Goal: Task Accomplishment & Management: Use online tool/utility

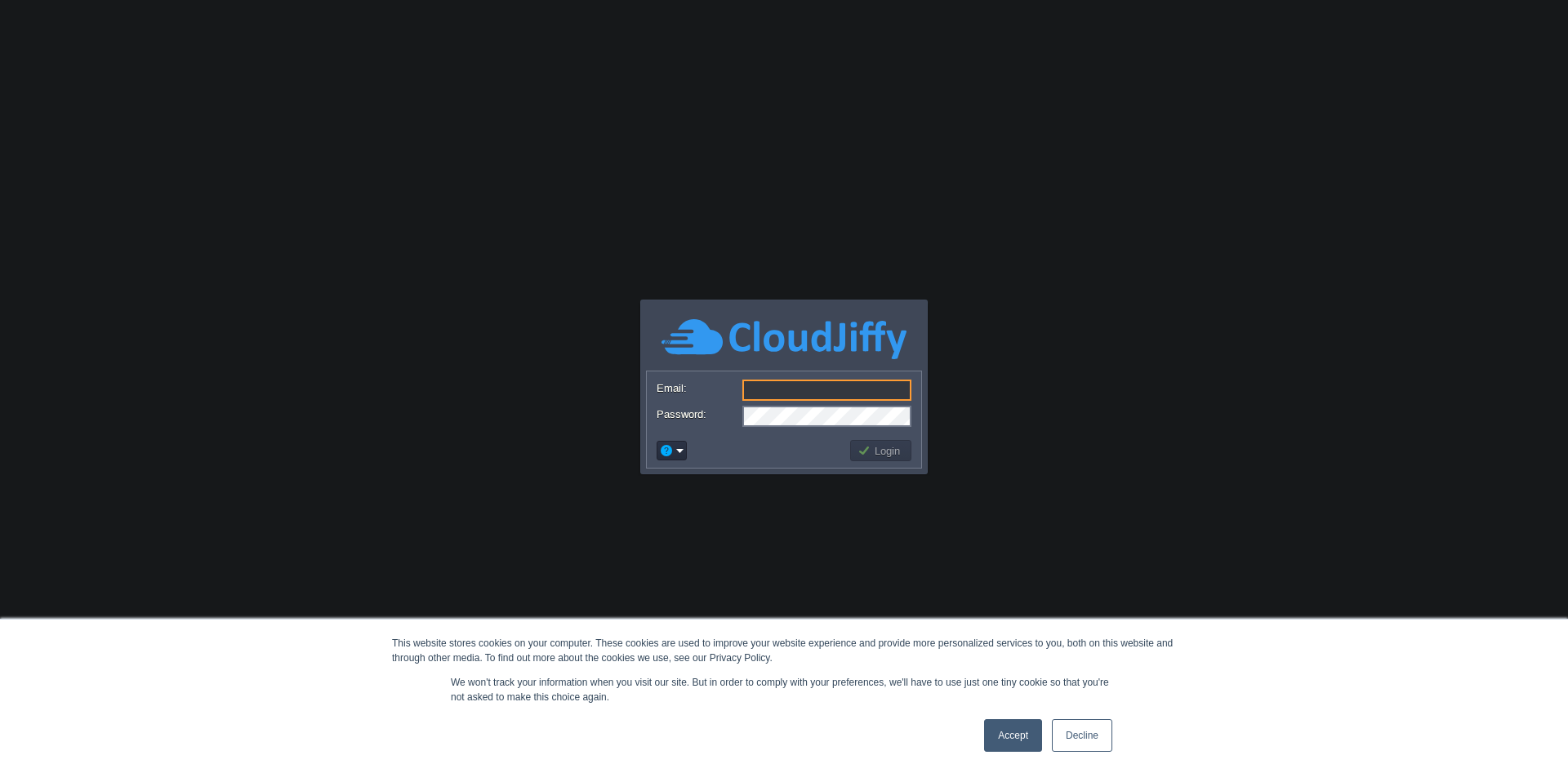
click at [1078, 737] on body "This website stores cookies on your computer. These cookies are used to improve…" at bounding box center [784, 386] width 1568 height 773
click at [798, 395] on input "Email:" at bounding box center [827, 390] width 169 height 22
type input "[PERSON_NAME][EMAIL_ADDRESS][DOMAIN_NAME]"
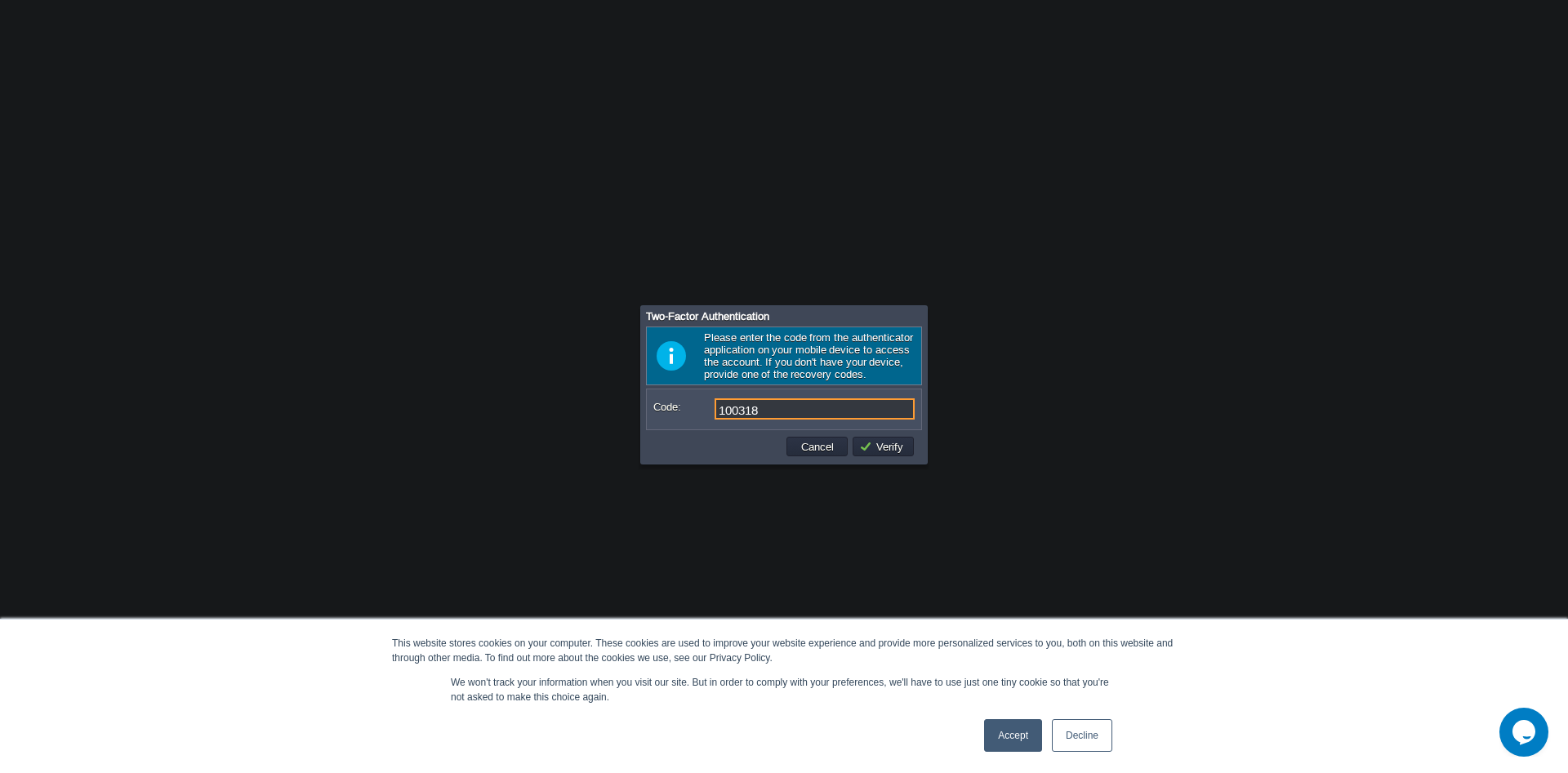
type input "100318"
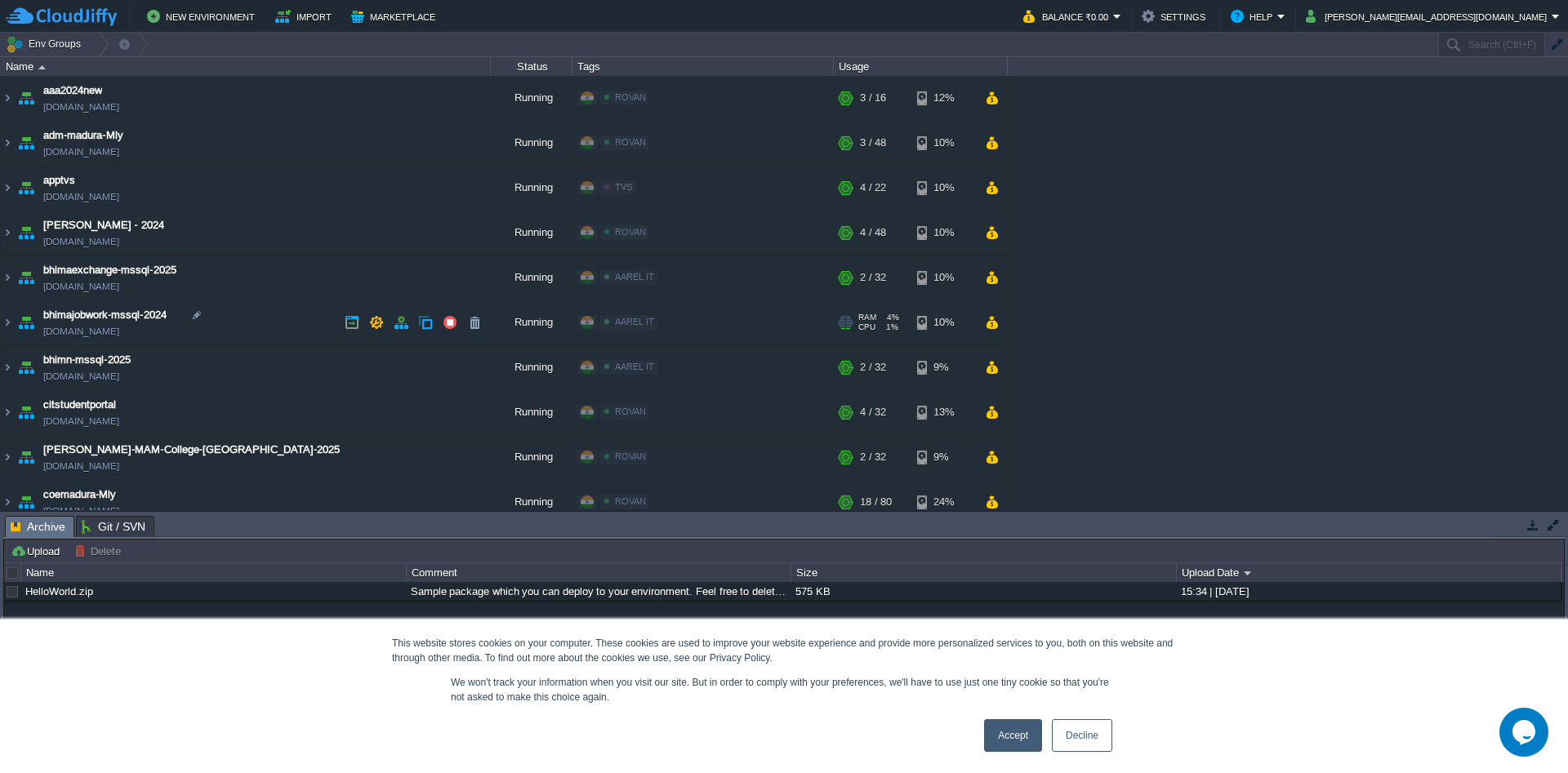
scroll to position [236, 0]
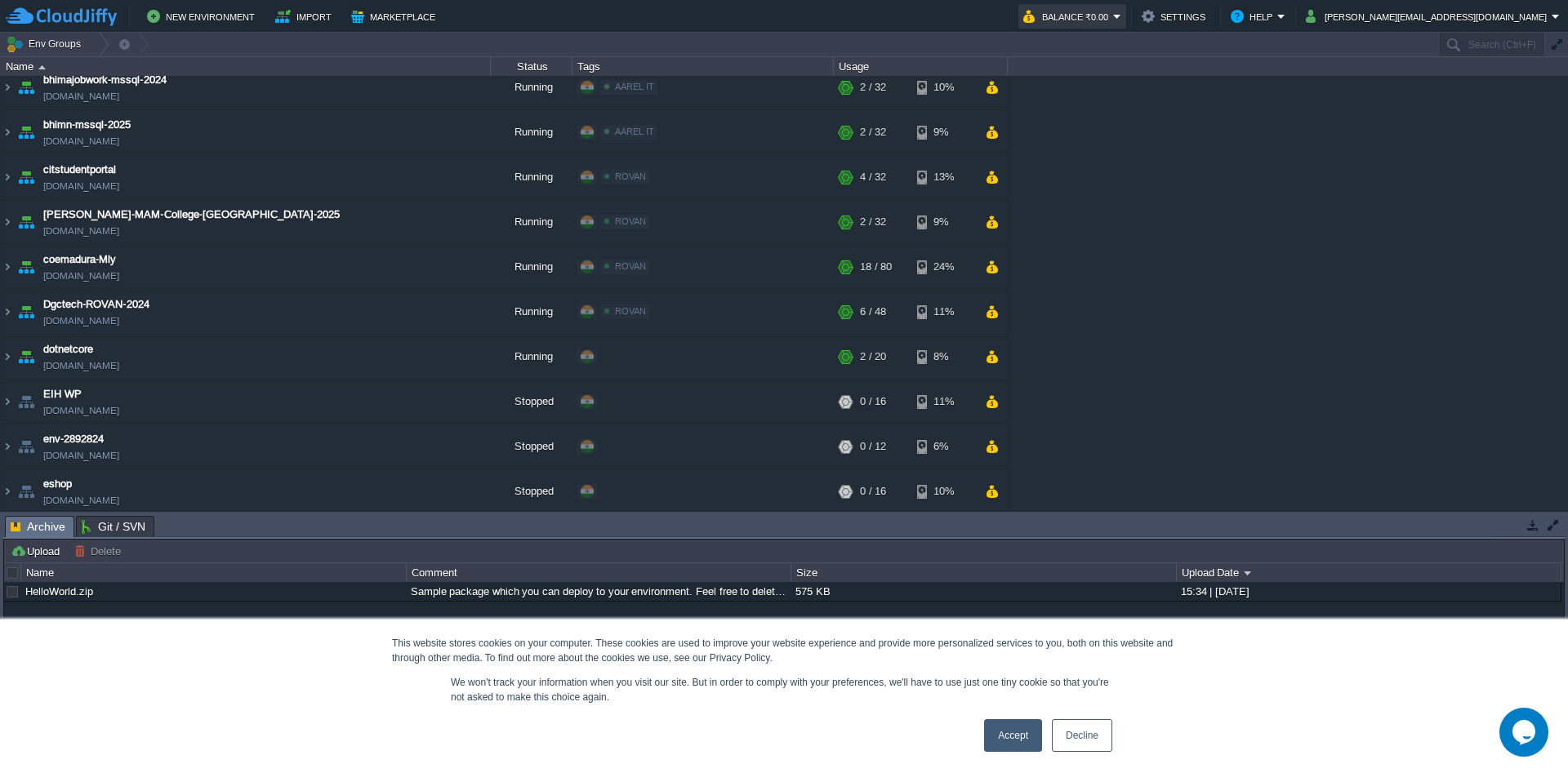
click at [1113, 18] on button "Balance ₹0.00" at bounding box center [1068, 16] width 90 height 20
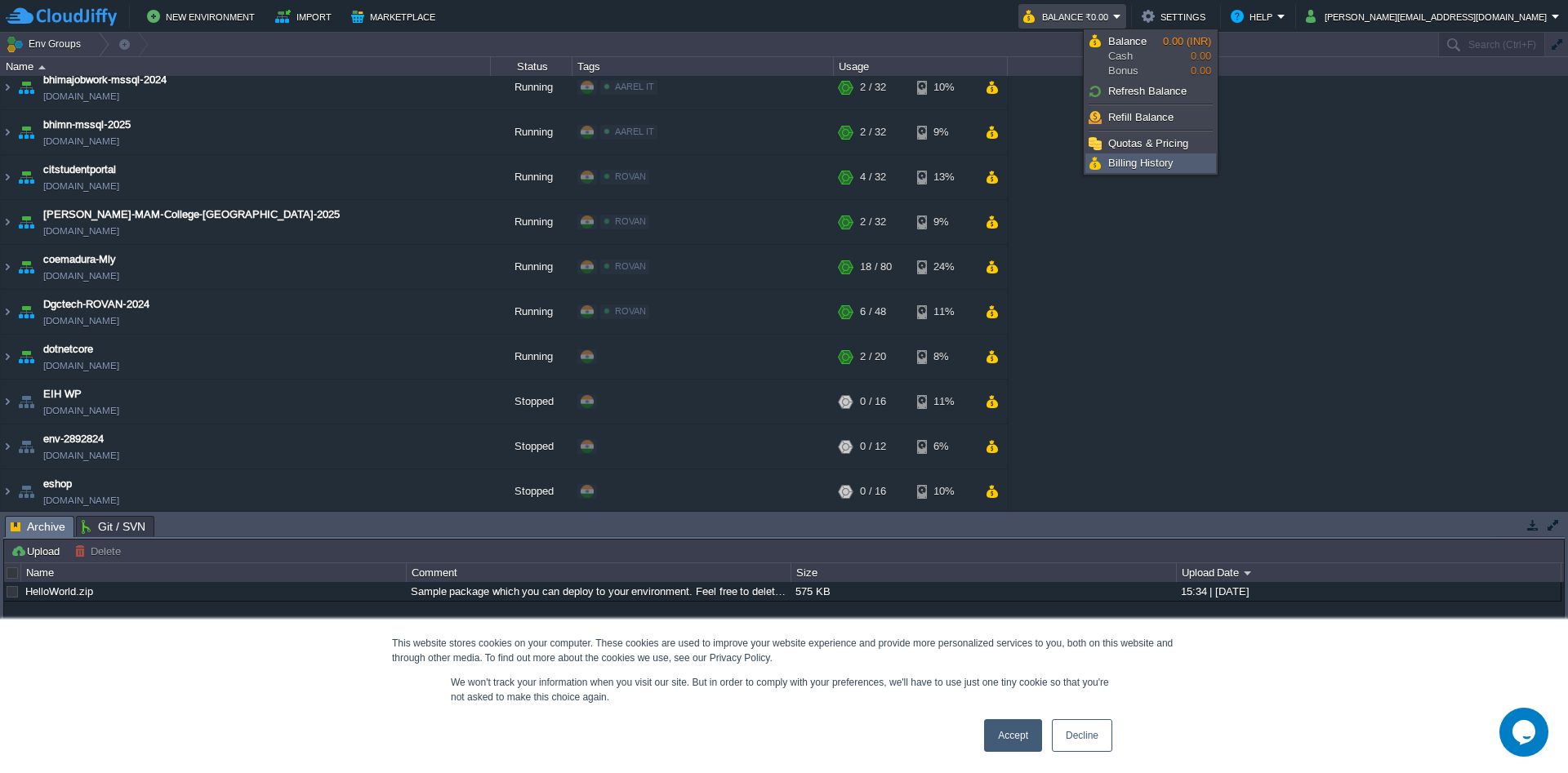
click at [1156, 160] on span "Billing History" at bounding box center [1141, 163] width 66 height 12
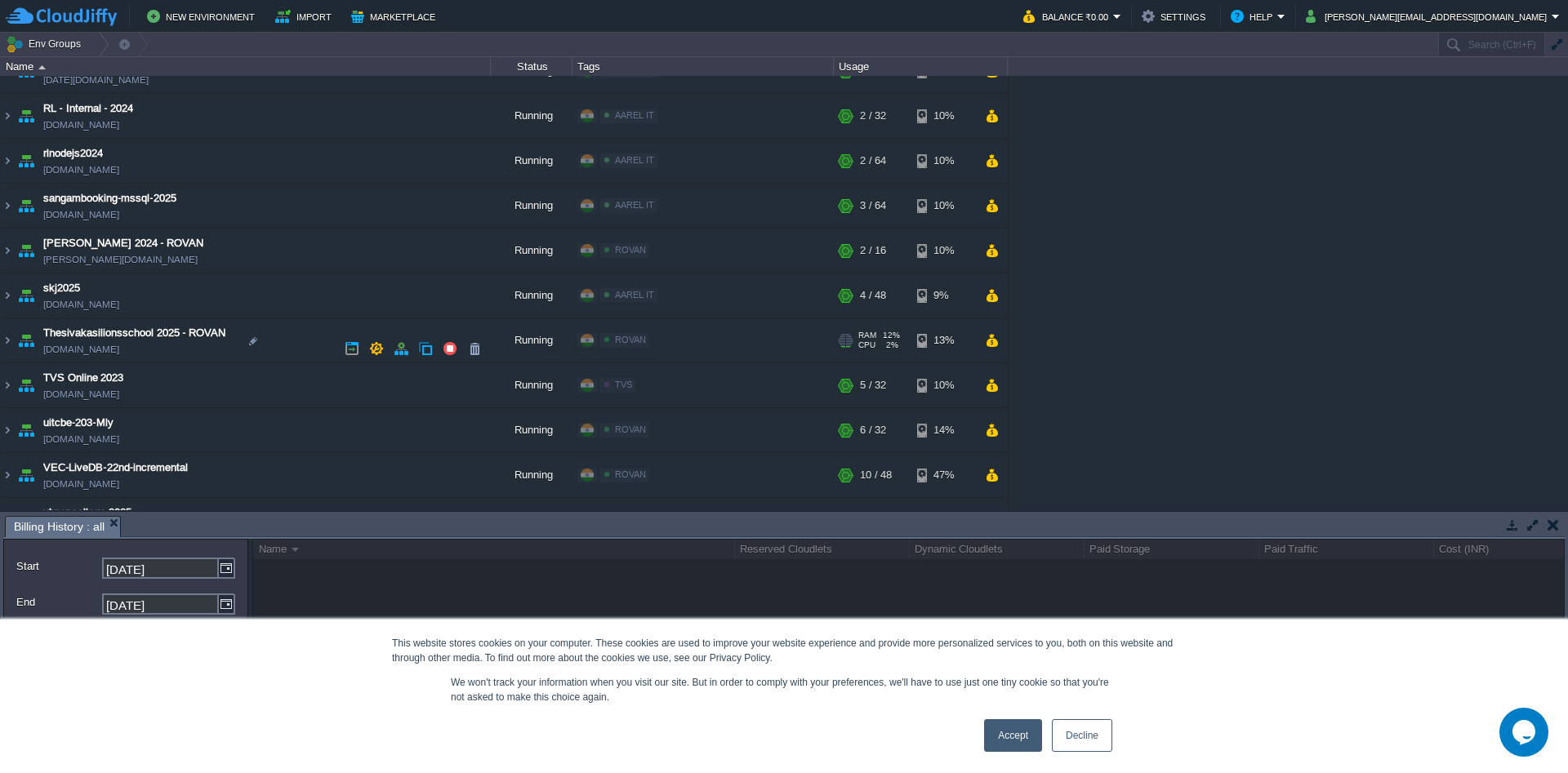
scroll to position [1542, 0]
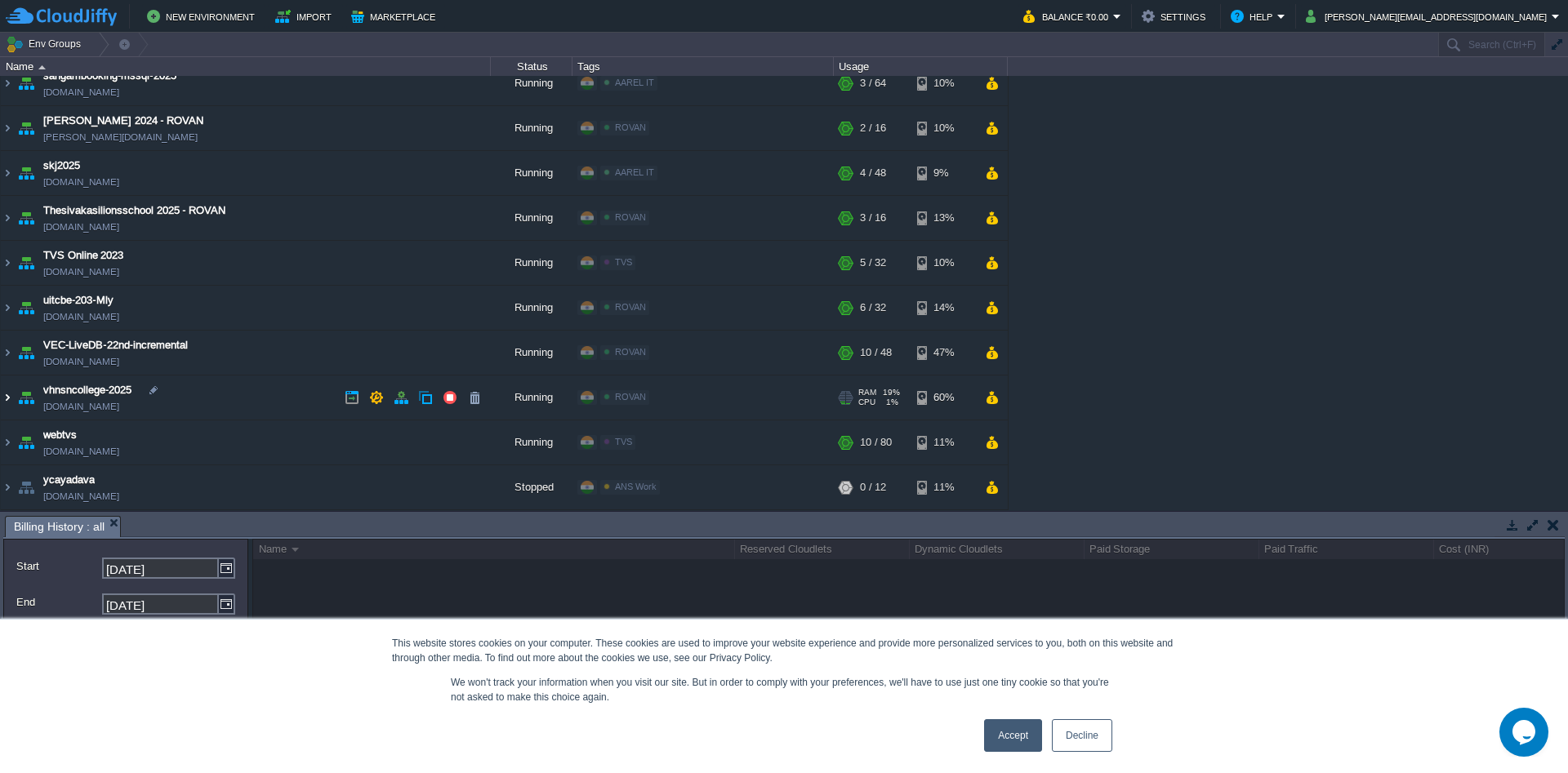
click at [3, 402] on img at bounding box center [7, 397] width 13 height 44
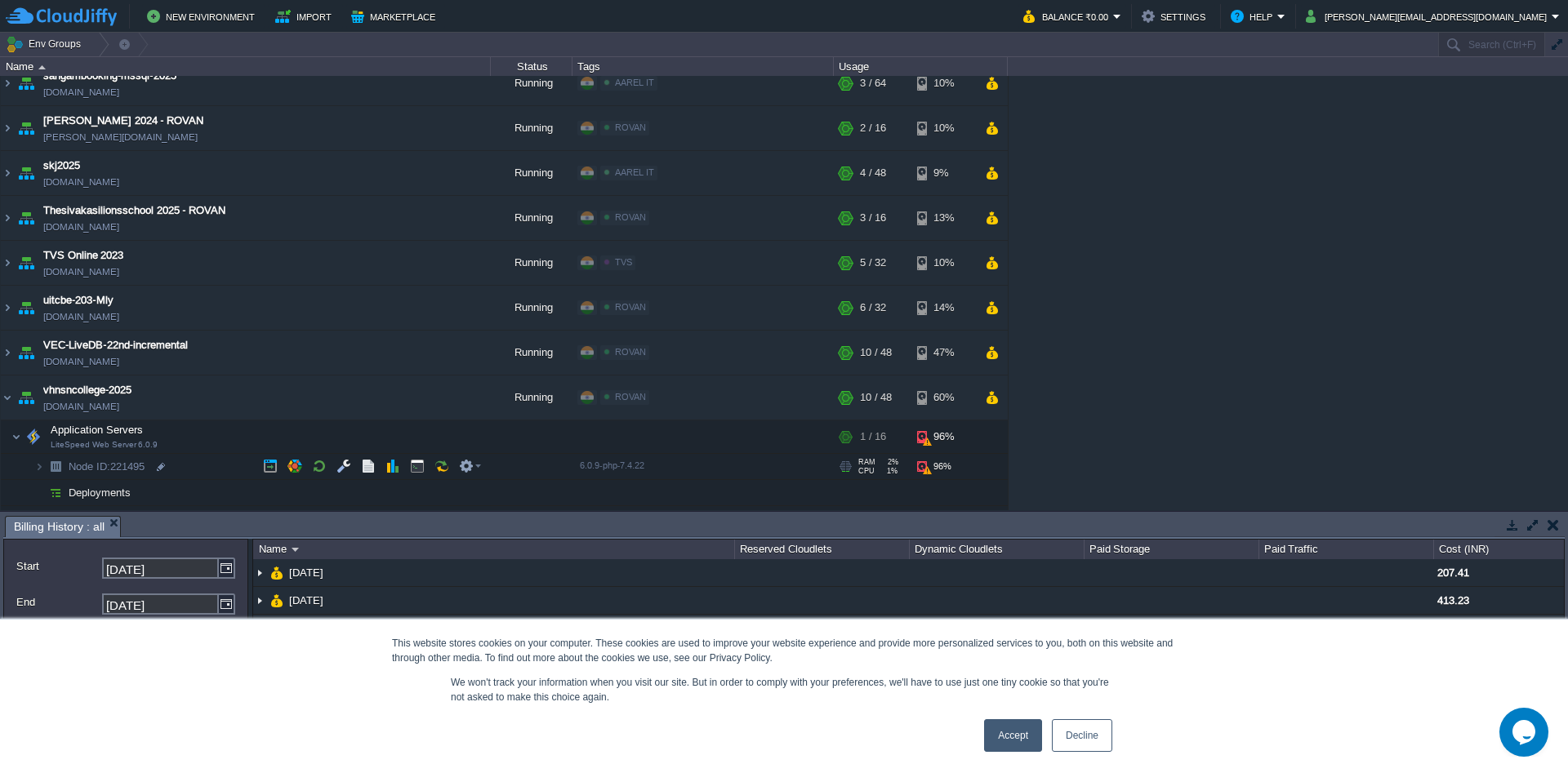
scroll to position [1687, 0]
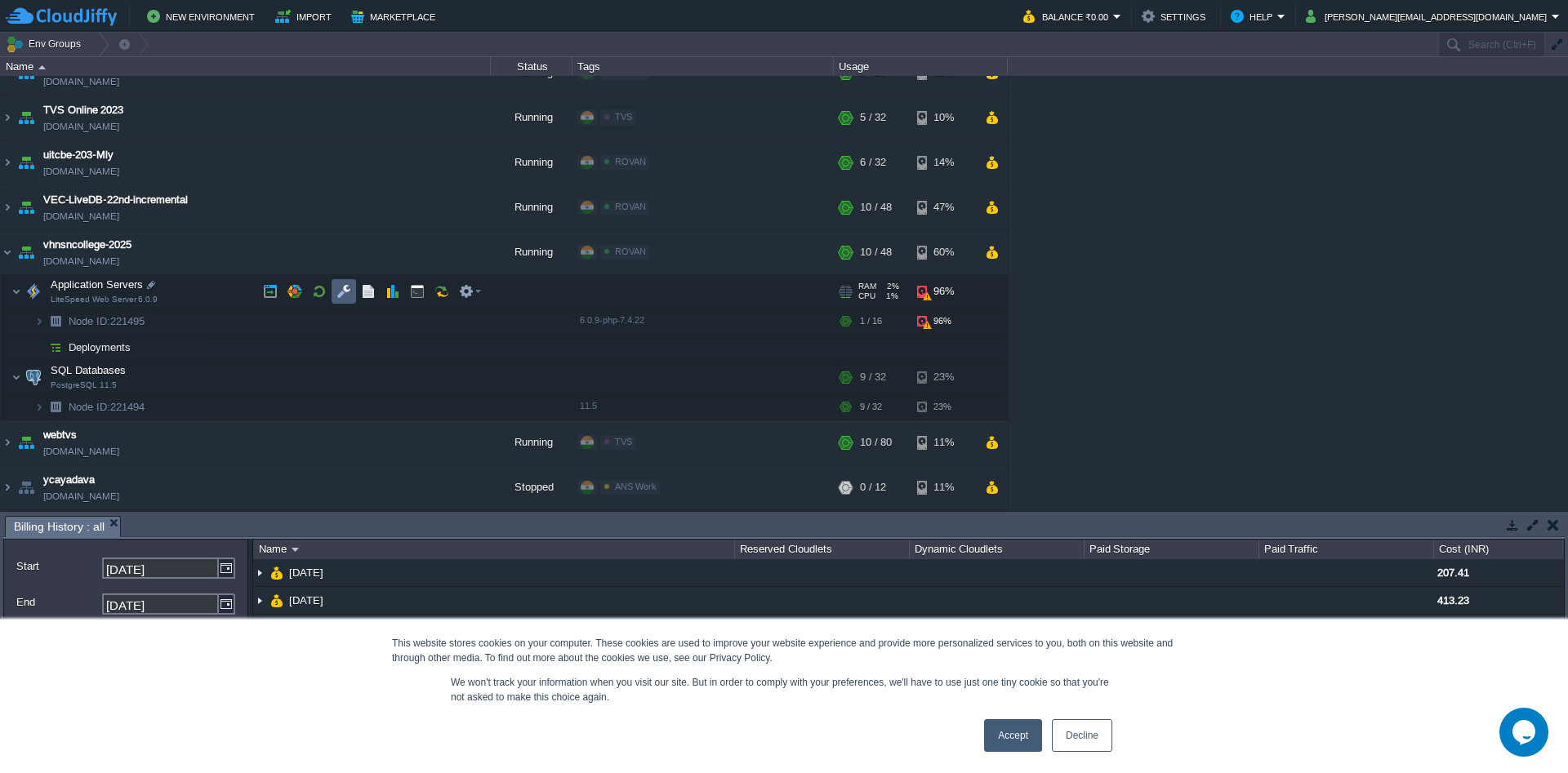
click at [348, 296] on button "button" at bounding box center [343, 291] width 15 height 15
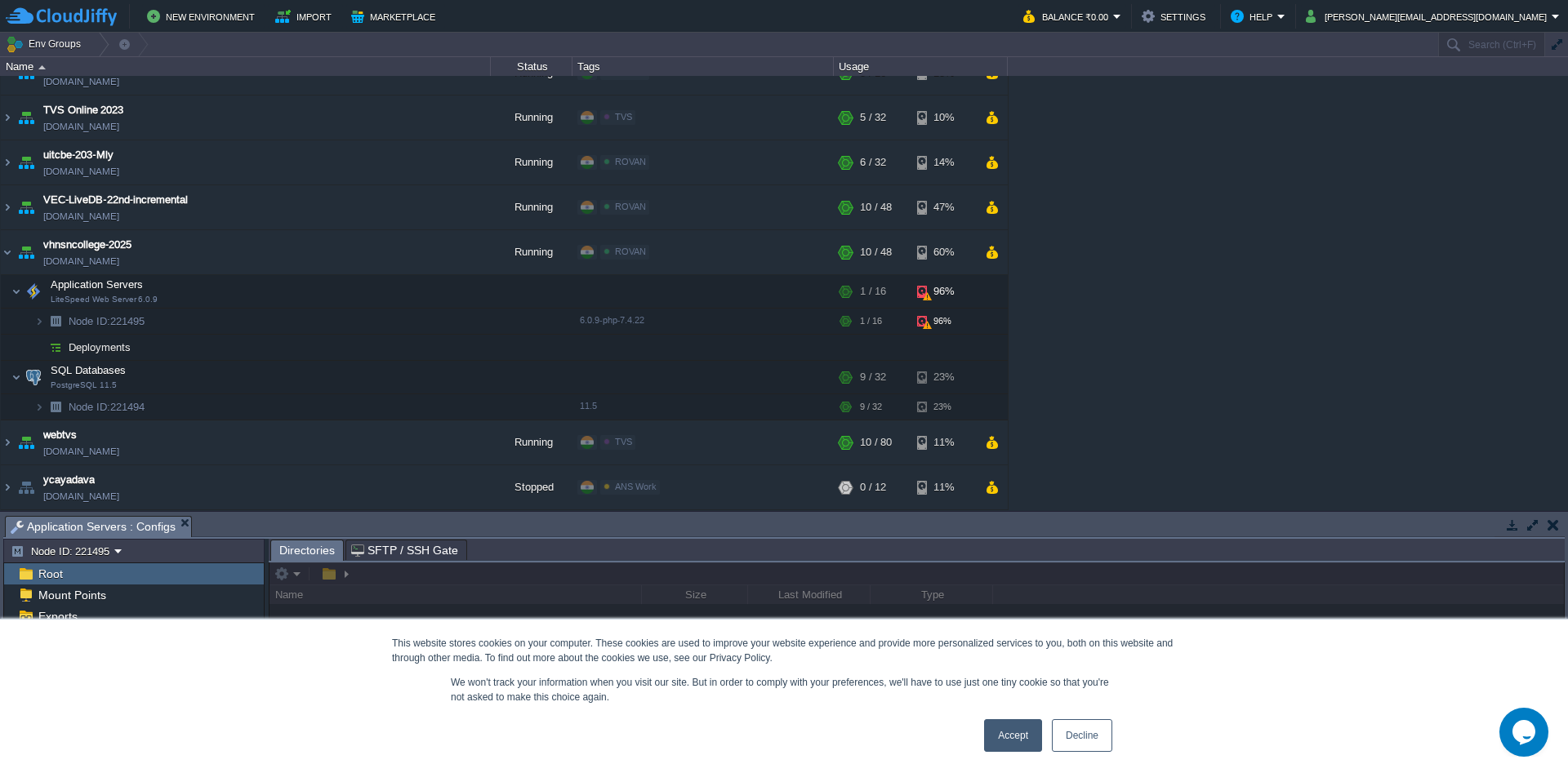
click at [124, 669] on div "ROOT" at bounding box center [134, 663] width 260 height 22
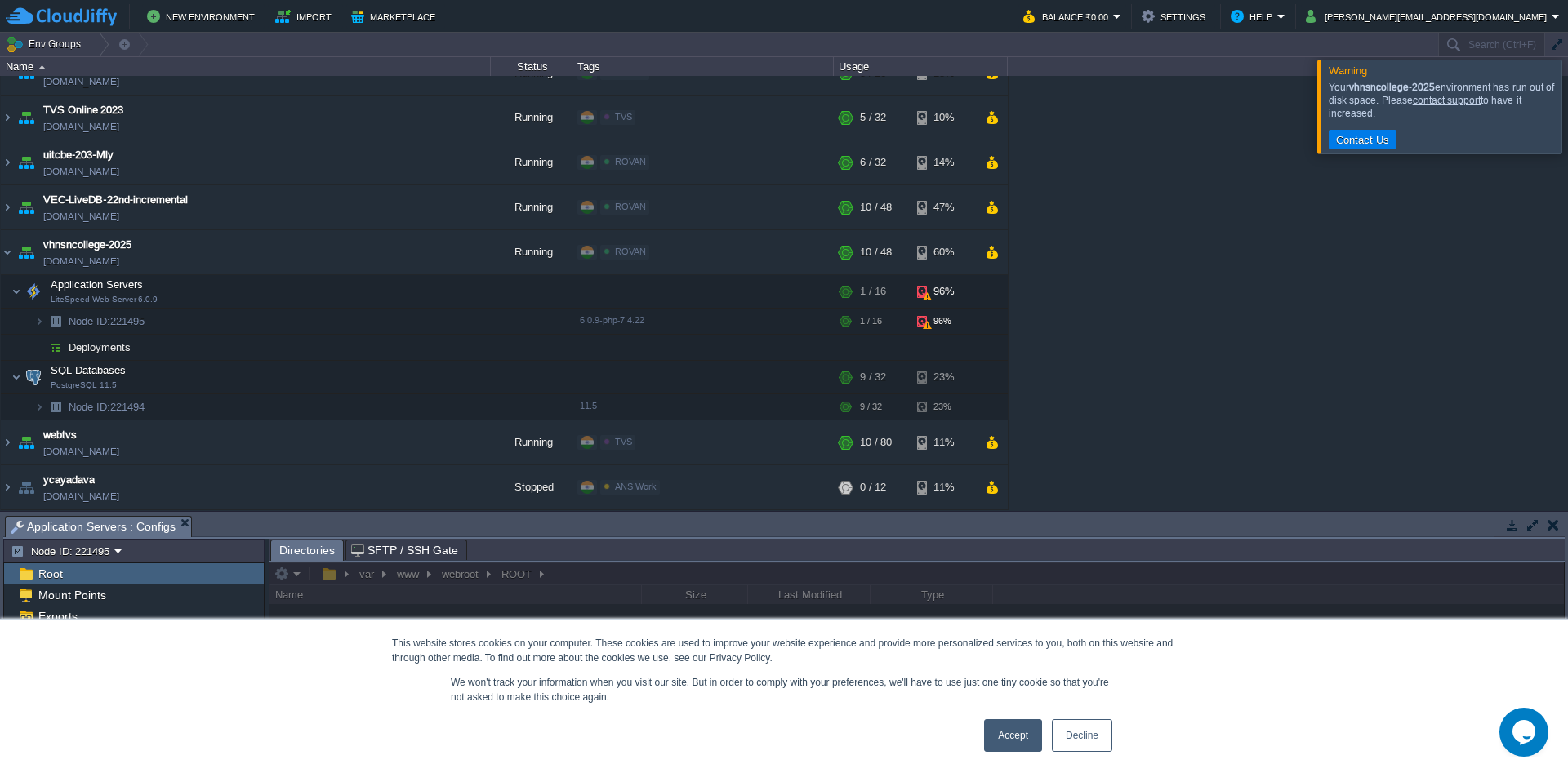
scroll to position [138, 0]
click at [128, 658] on div "webroot" at bounding box center [134, 653] width 260 height 22
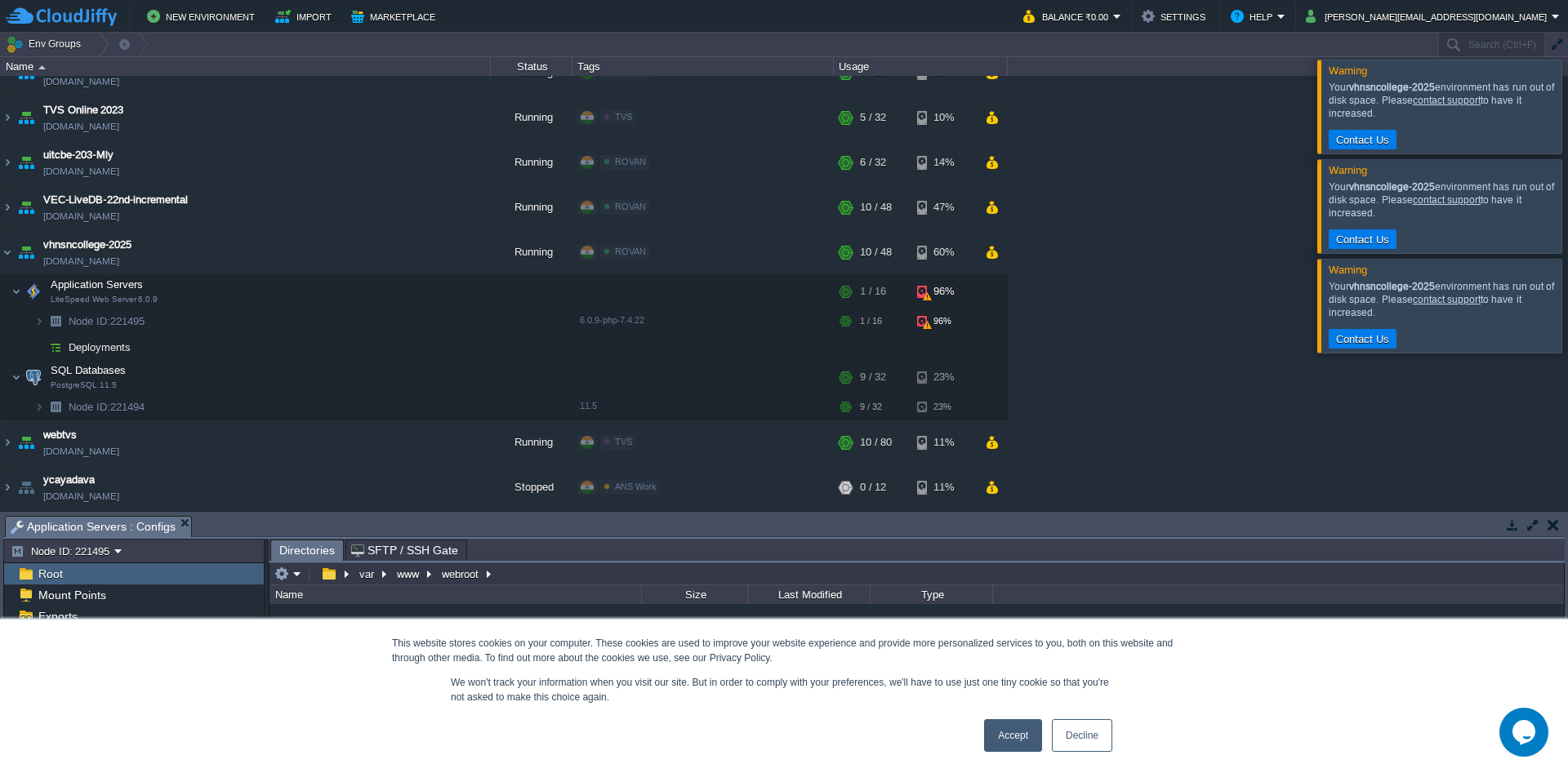
click at [152, 651] on div "webroot" at bounding box center [134, 653] width 260 height 22
click at [461, 574] on button "webroot" at bounding box center [461, 574] width 43 height 15
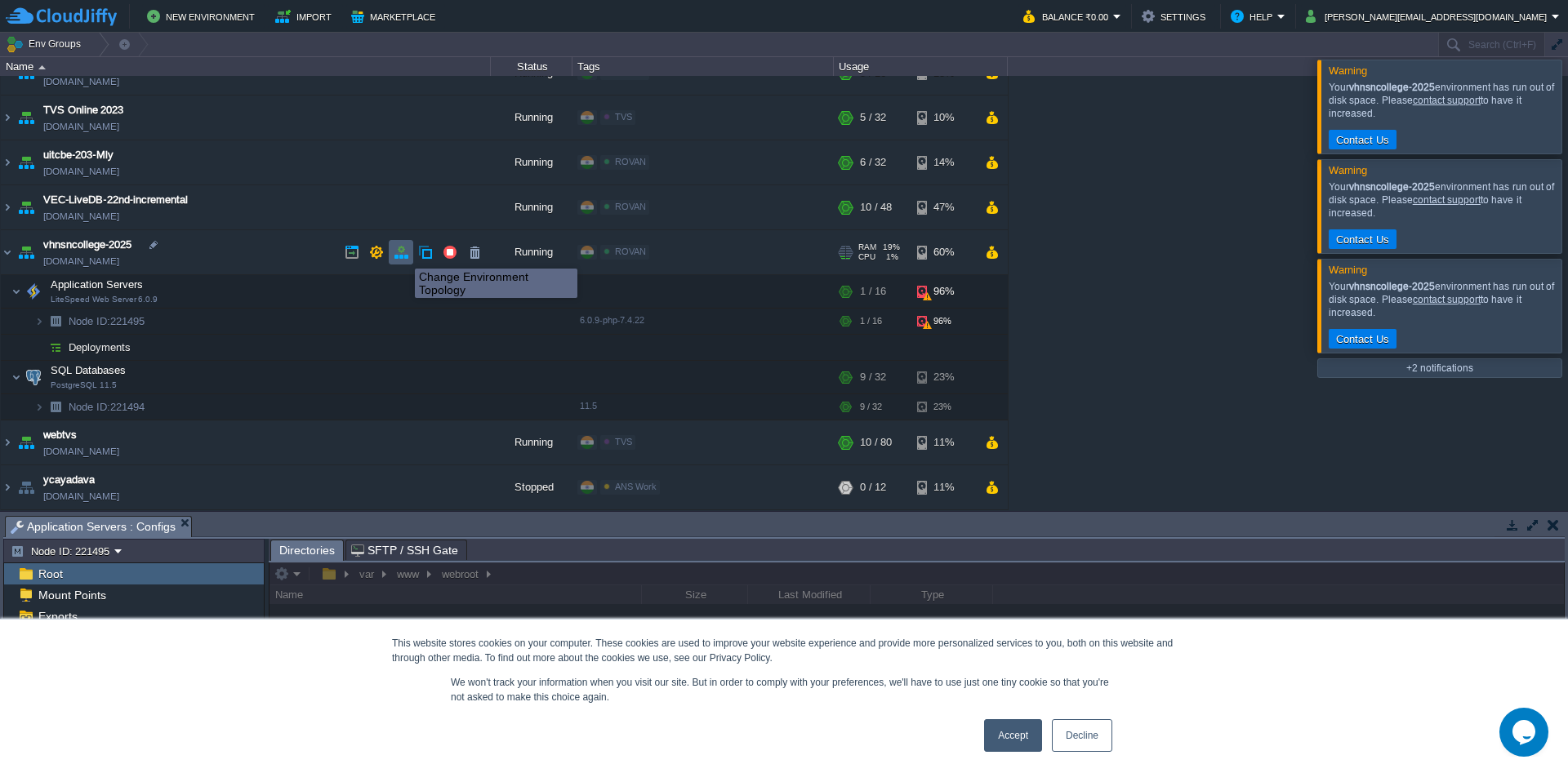
click at [398, 253] on button "button" at bounding box center [400, 252] width 15 height 15
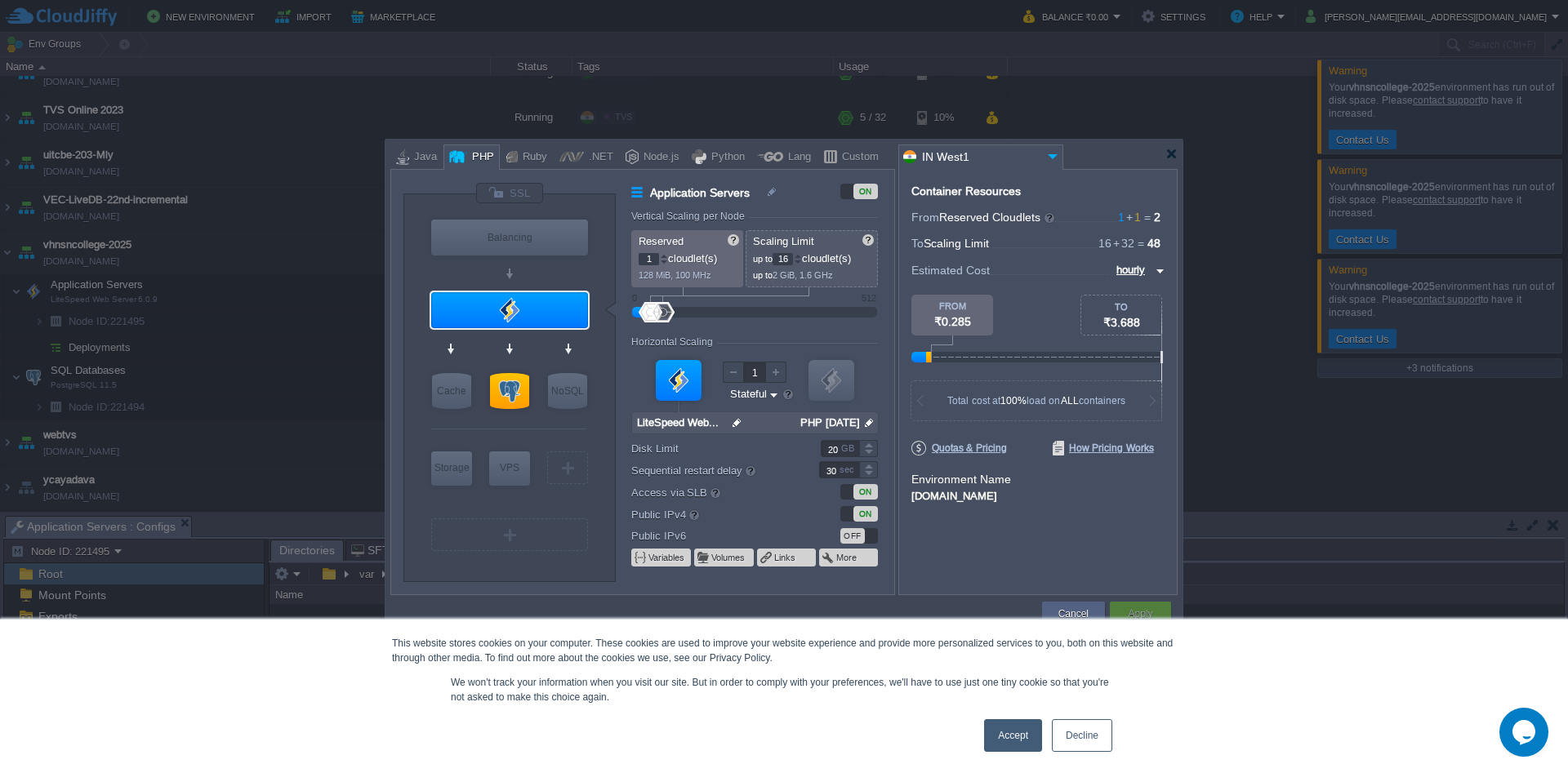
click at [833, 450] on input "20" at bounding box center [839, 449] width 38 height 17
click at [623, 606] on td at bounding box center [714, 614] width 649 height 29
click at [832, 451] on input "20" at bounding box center [839, 449] width 38 height 17
type input "30"
click at [1141, 611] on button "Apply" at bounding box center [1139, 613] width 24 height 16
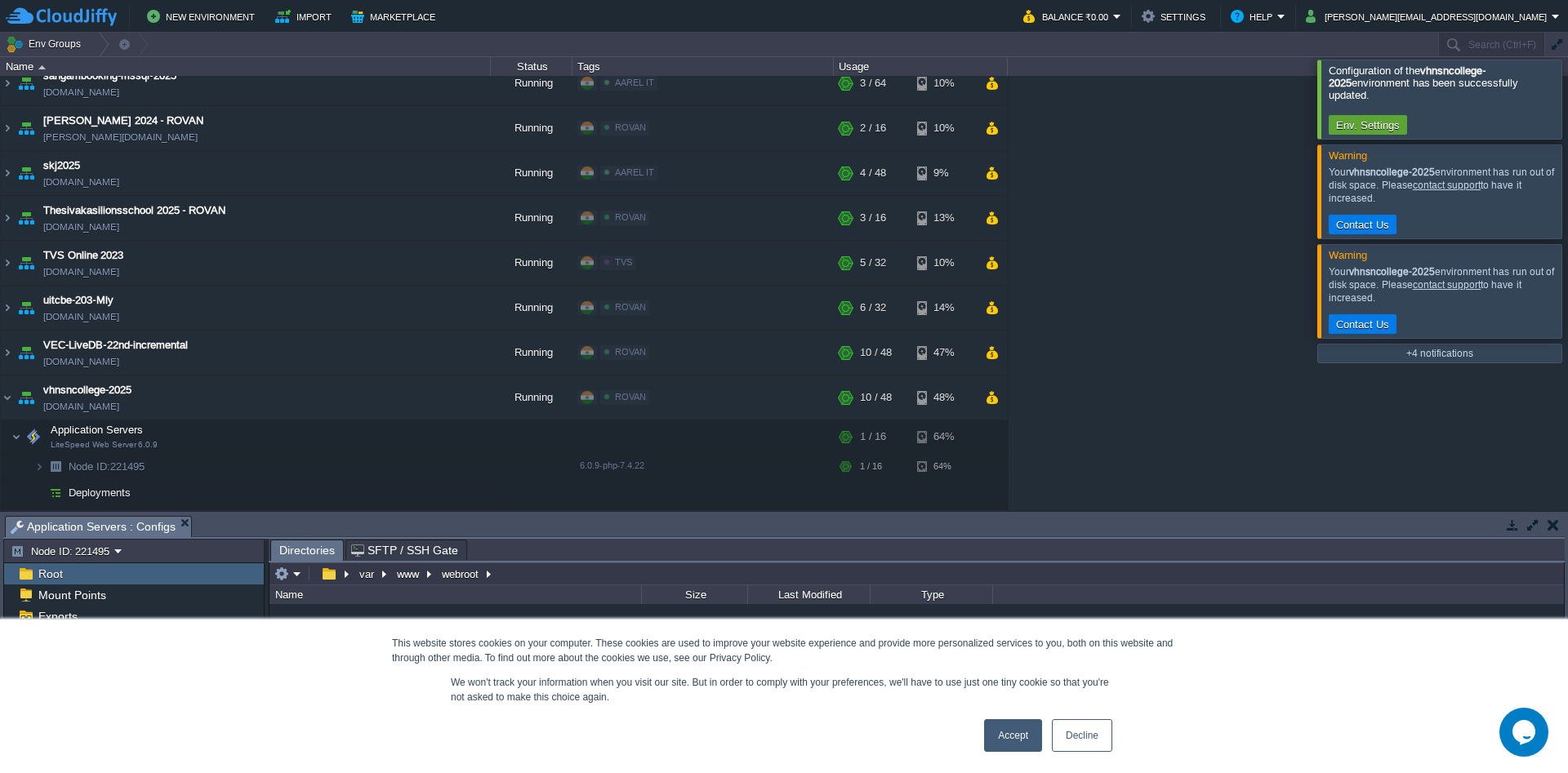
click at [1567, 99] on div at bounding box center [1587, 98] width 0 height 79
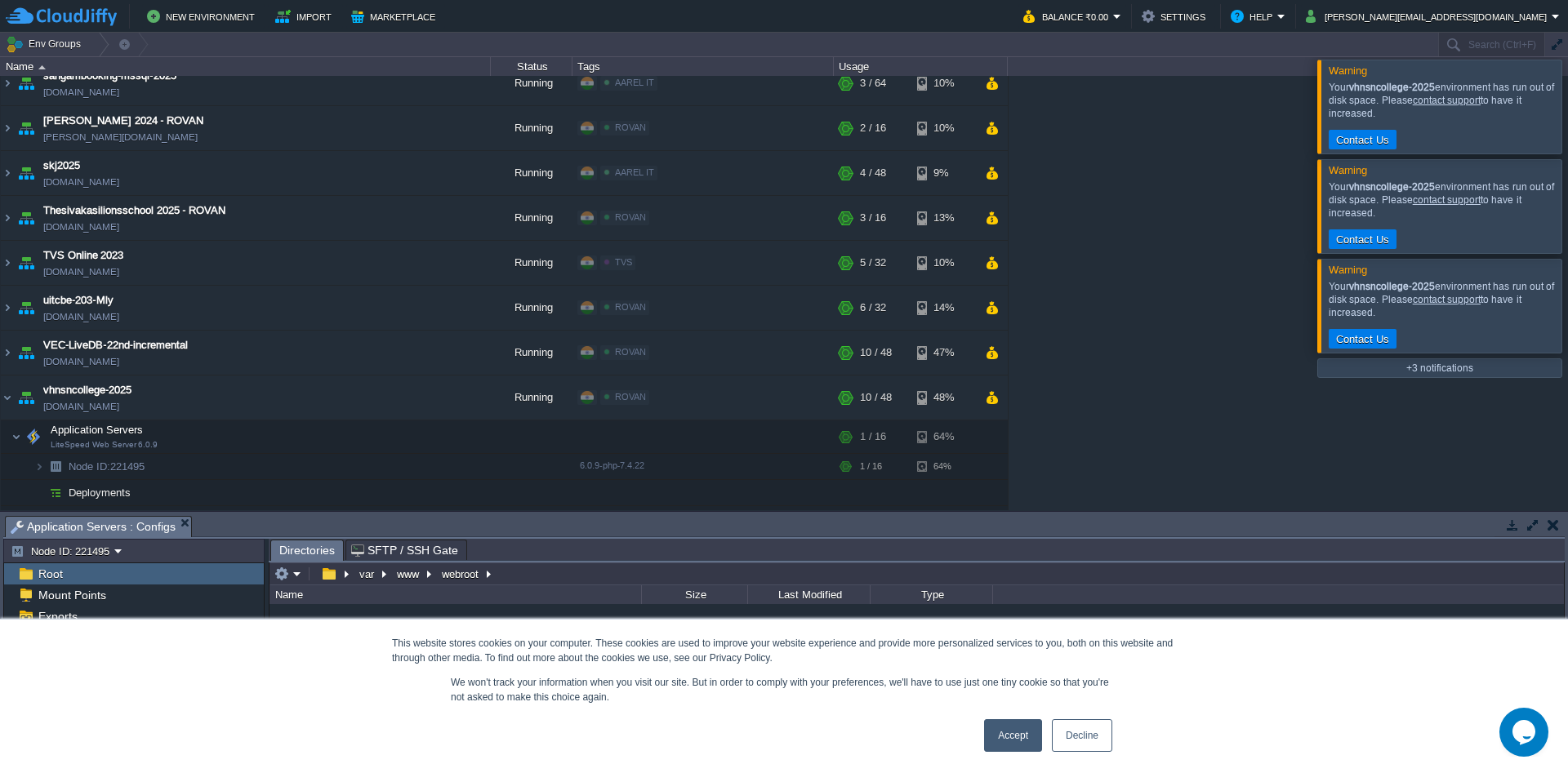
click at [103, 635] on div "php.d" at bounding box center [134, 632] width 260 height 22
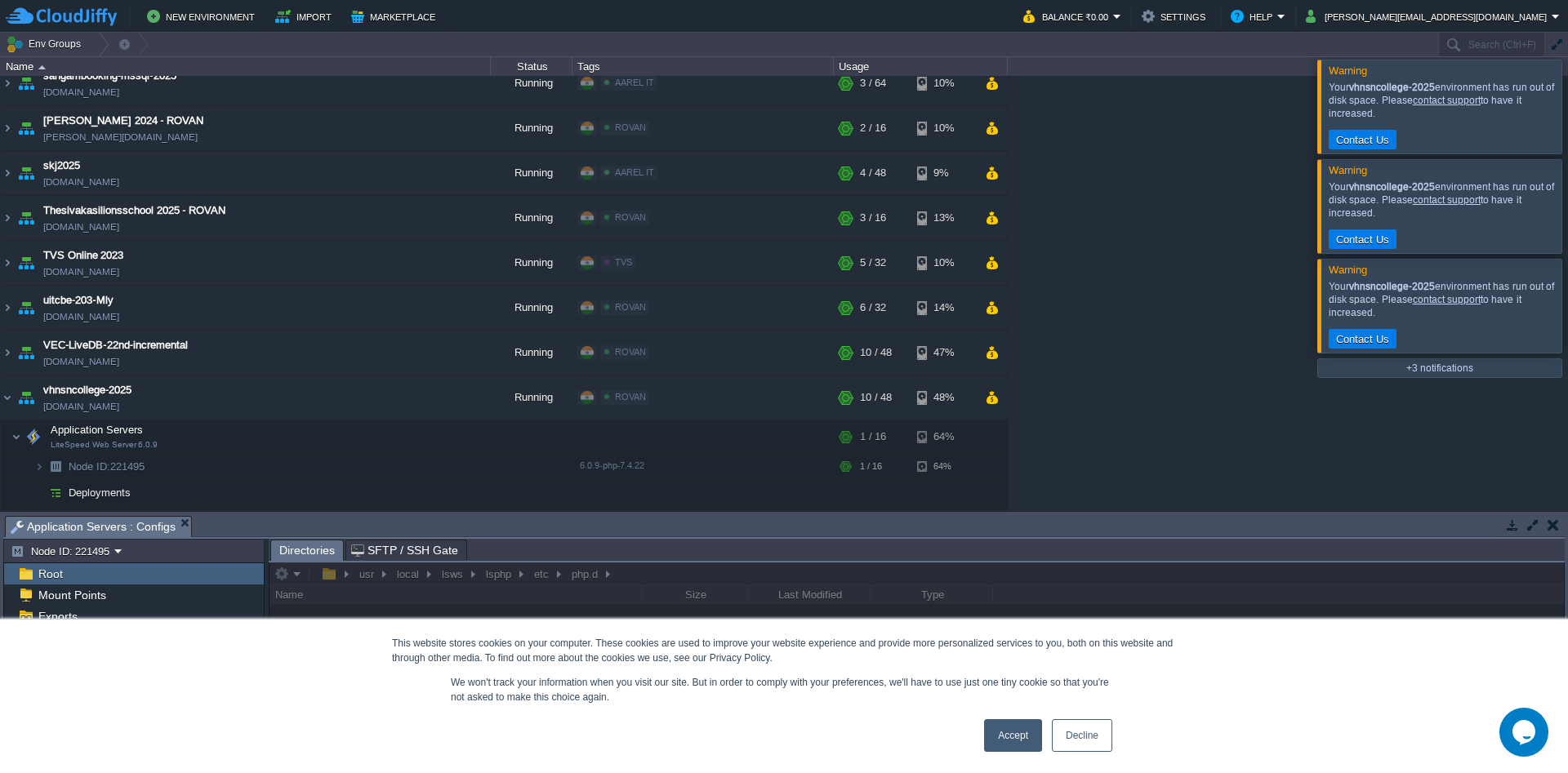
scroll to position [78, 0]
click at [81, 712] on span "webroot" at bounding box center [58, 713] width 47 height 15
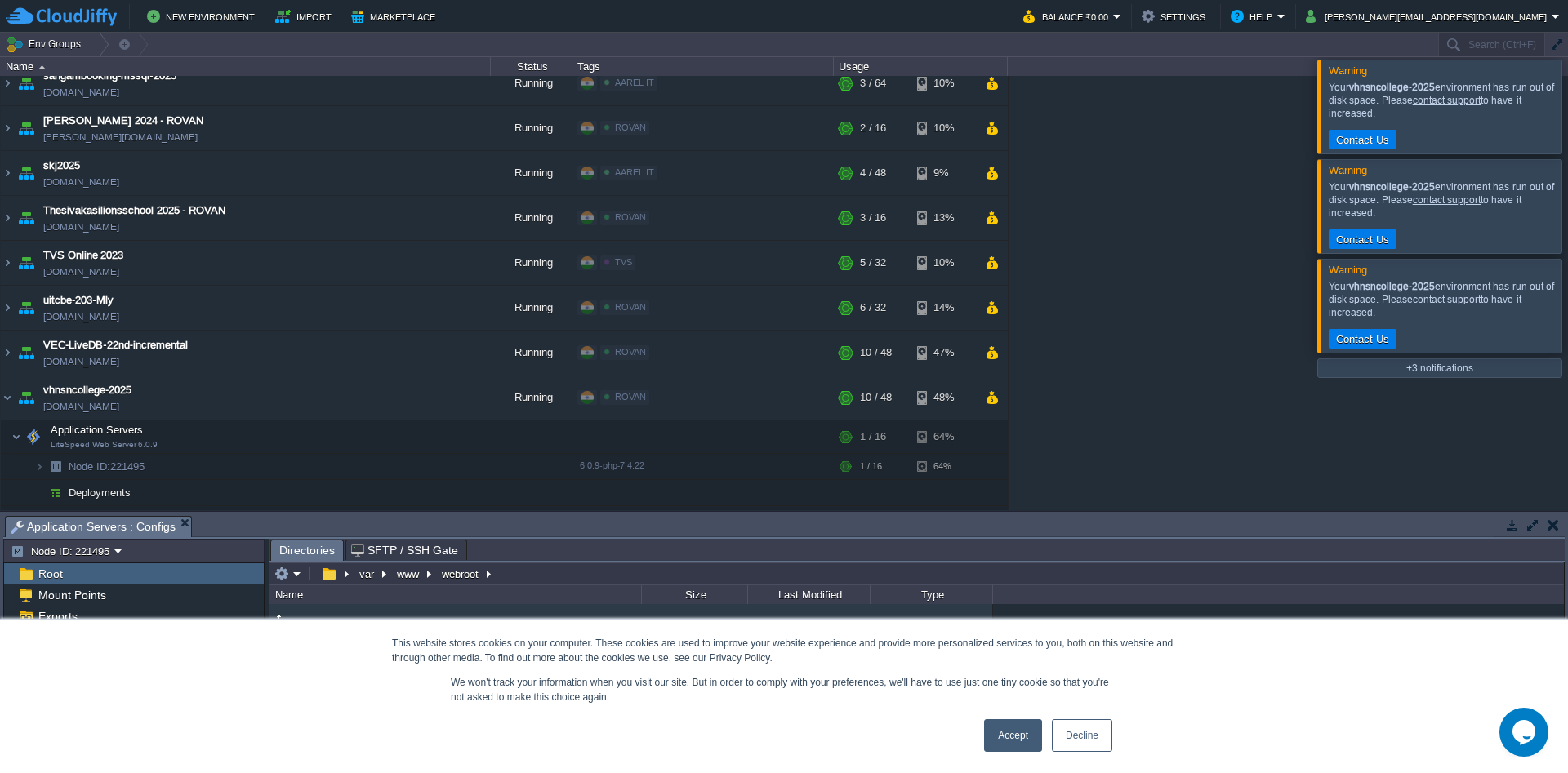
click at [275, 673] on img at bounding box center [275, 670] width 13 height 25
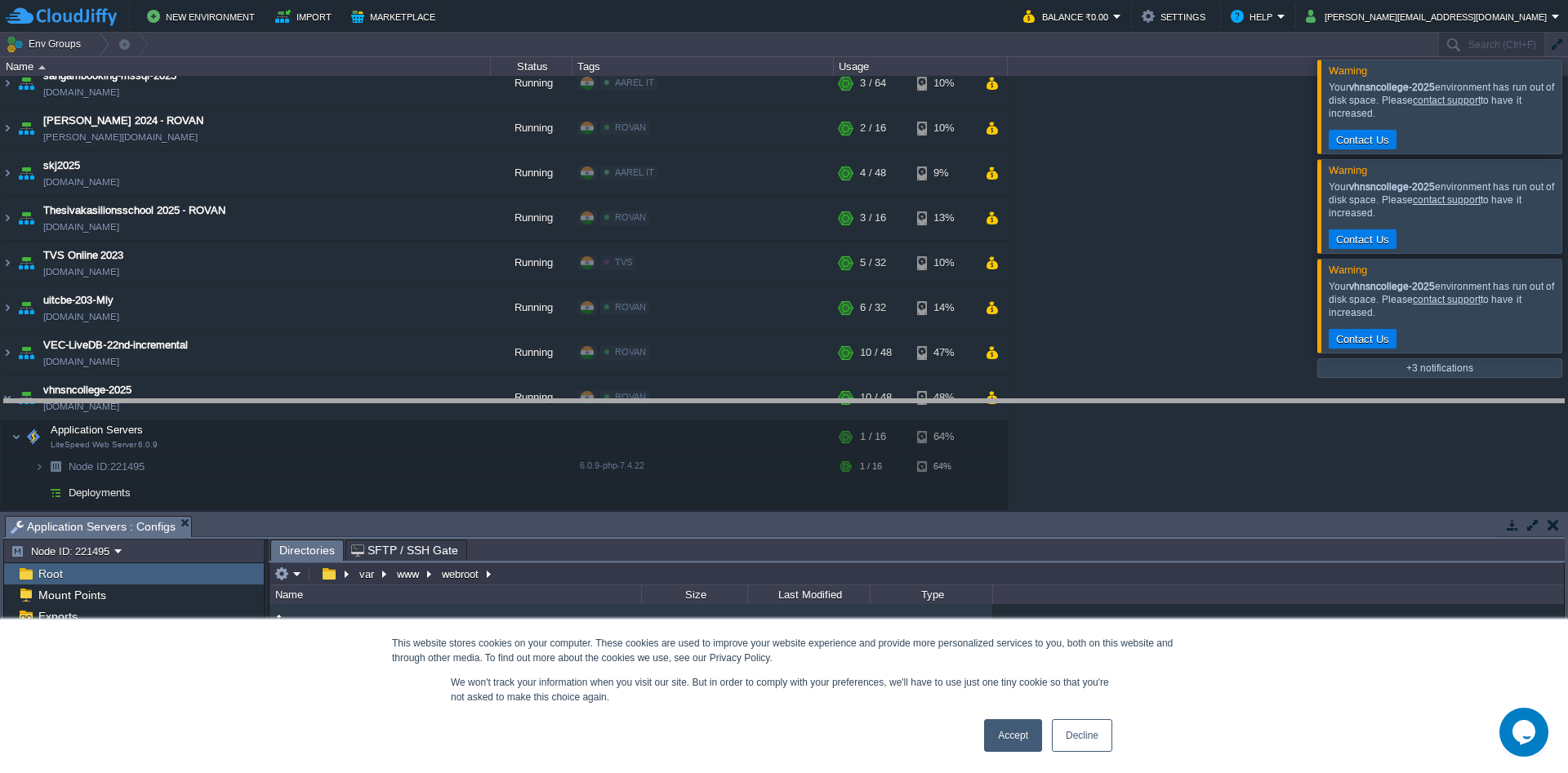
drag, startPoint x: 499, startPoint y: 529, endPoint x: 479, endPoint y: 330, distance: 200.0
click at [480, 336] on body "New Environment Import Marketplace Bonus ₹0.00 Upgrade Account Balance ₹0.00 Se…" at bounding box center [784, 386] width 1568 height 773
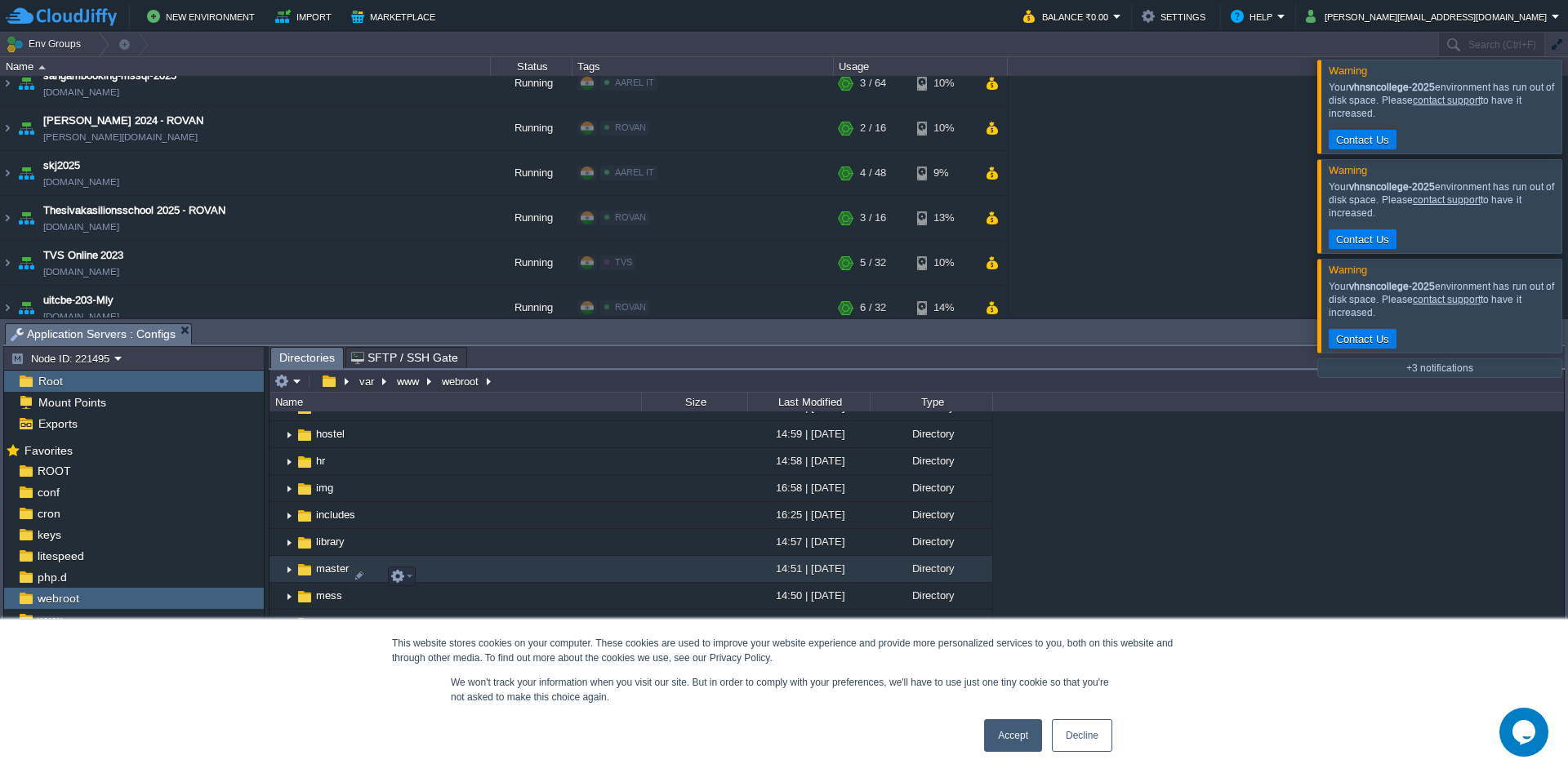
scroll to position [470, 0]
click at [287, 694] on img at bounding box center [289, 682] width 13 height 25
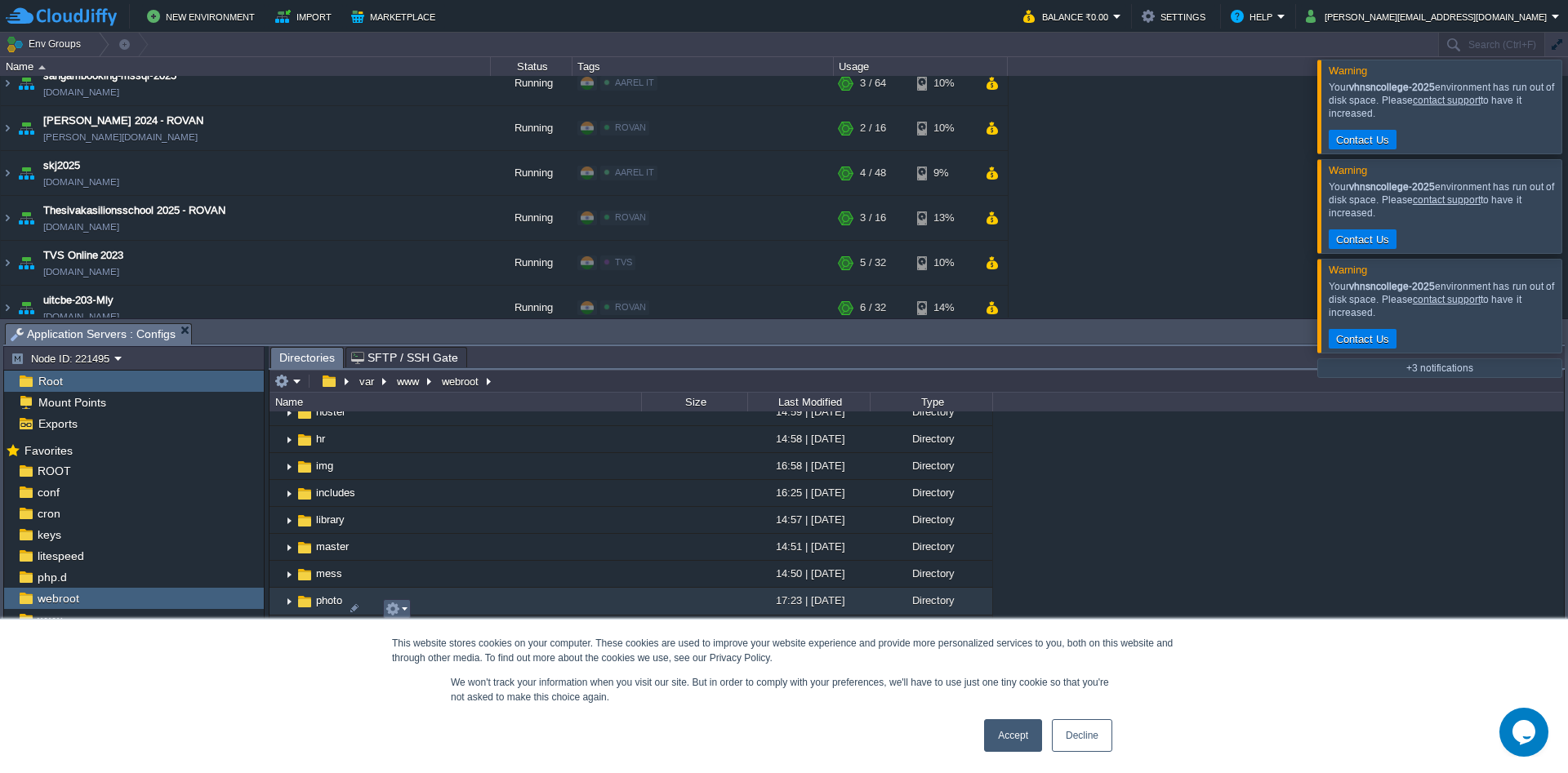
click at [405, 611] on em at bounding box center [397, 609] width 22 height 15
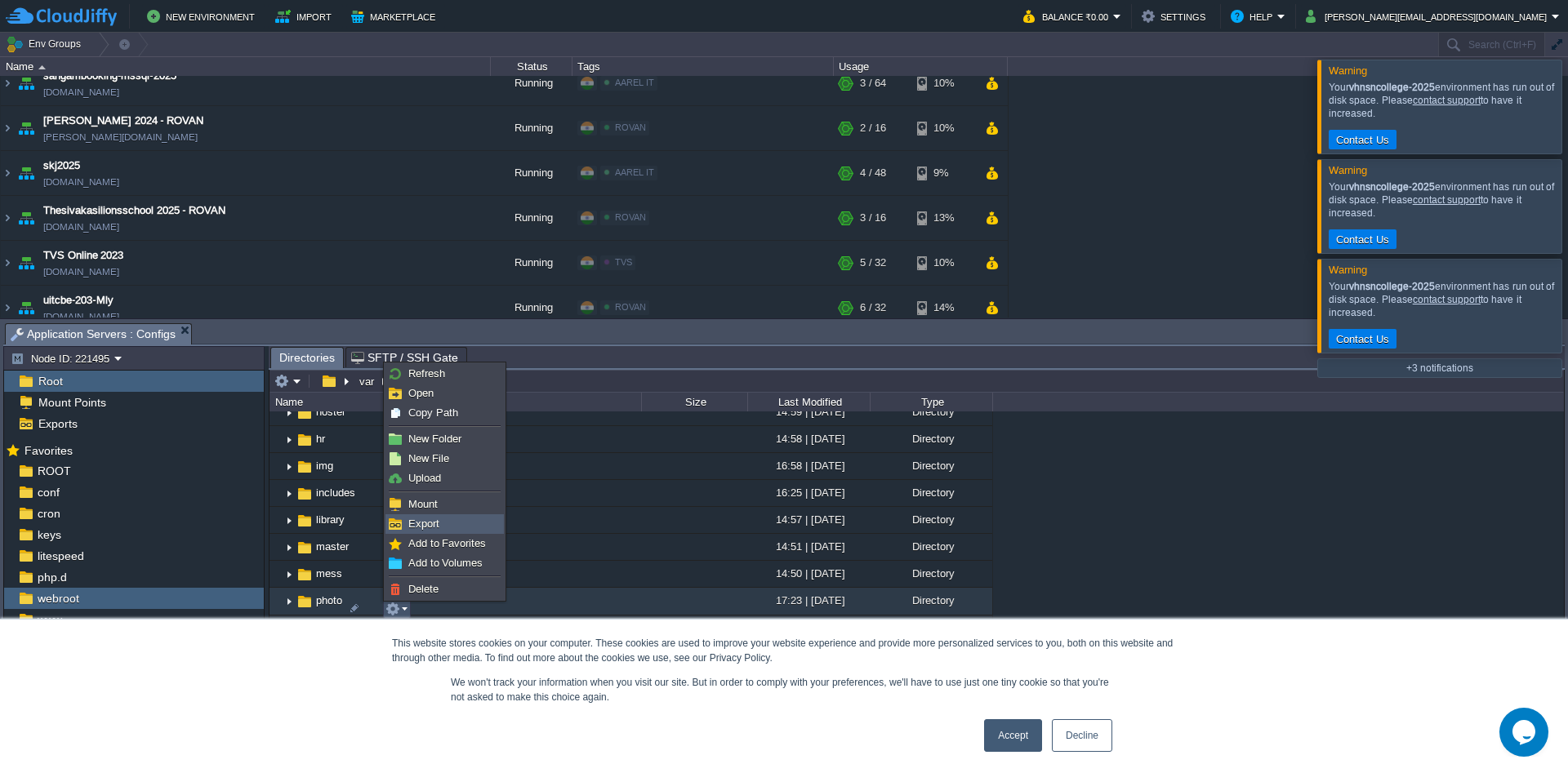
click at [436, 524] on span "Export" at bounding box center [423, 524] width 31 height 12
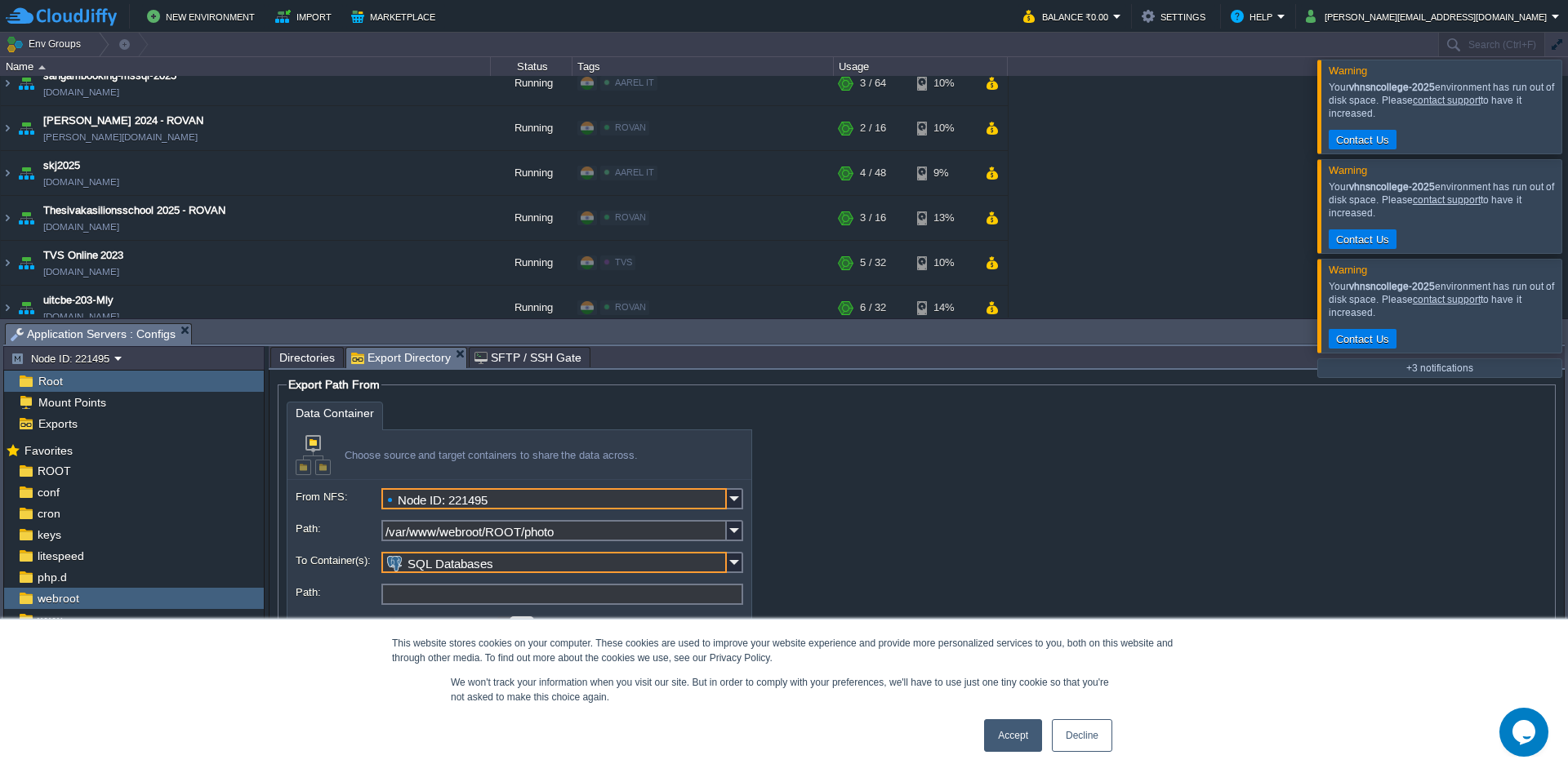
click at [671, 682] on button "Cancel" at bounding box center [655, 687] width 42 height 15
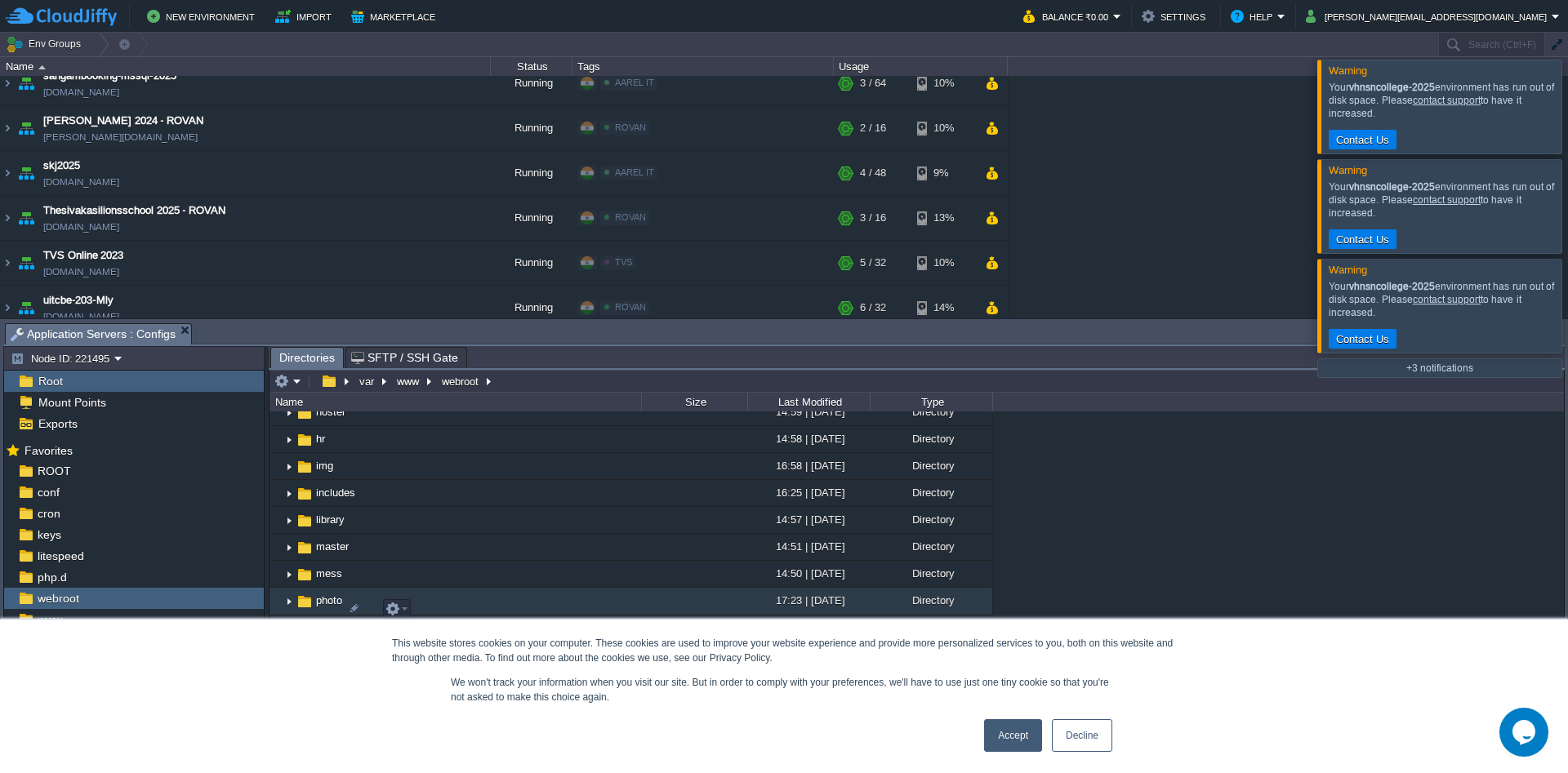
click at [484, 606] on td "photo" at bounding box center [455, 601] width 372 height 27
click at [467, 609] on td "photo" at bounding box center [455, 601] width 372 height 27
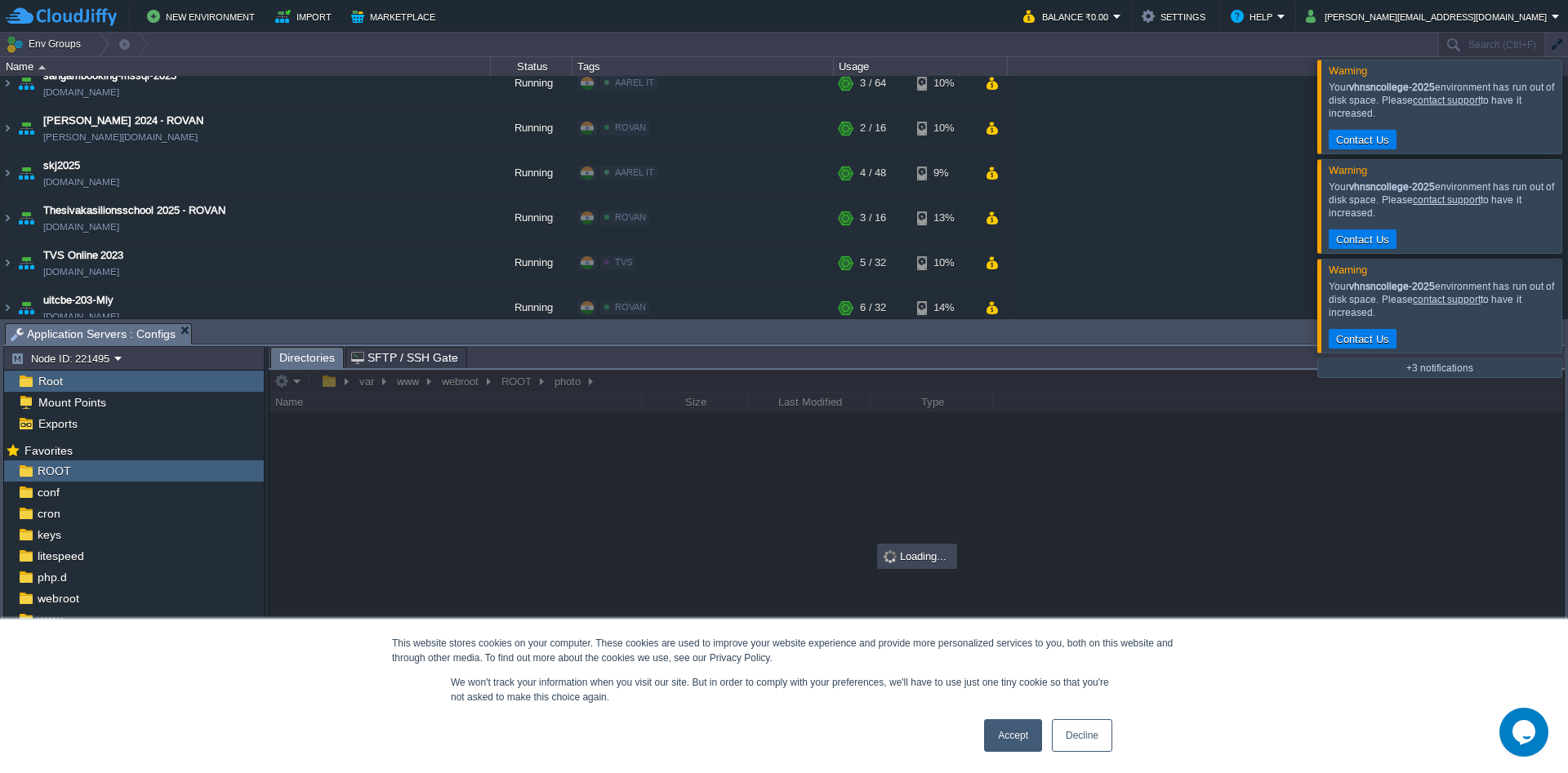
scroll to position [0, 0]
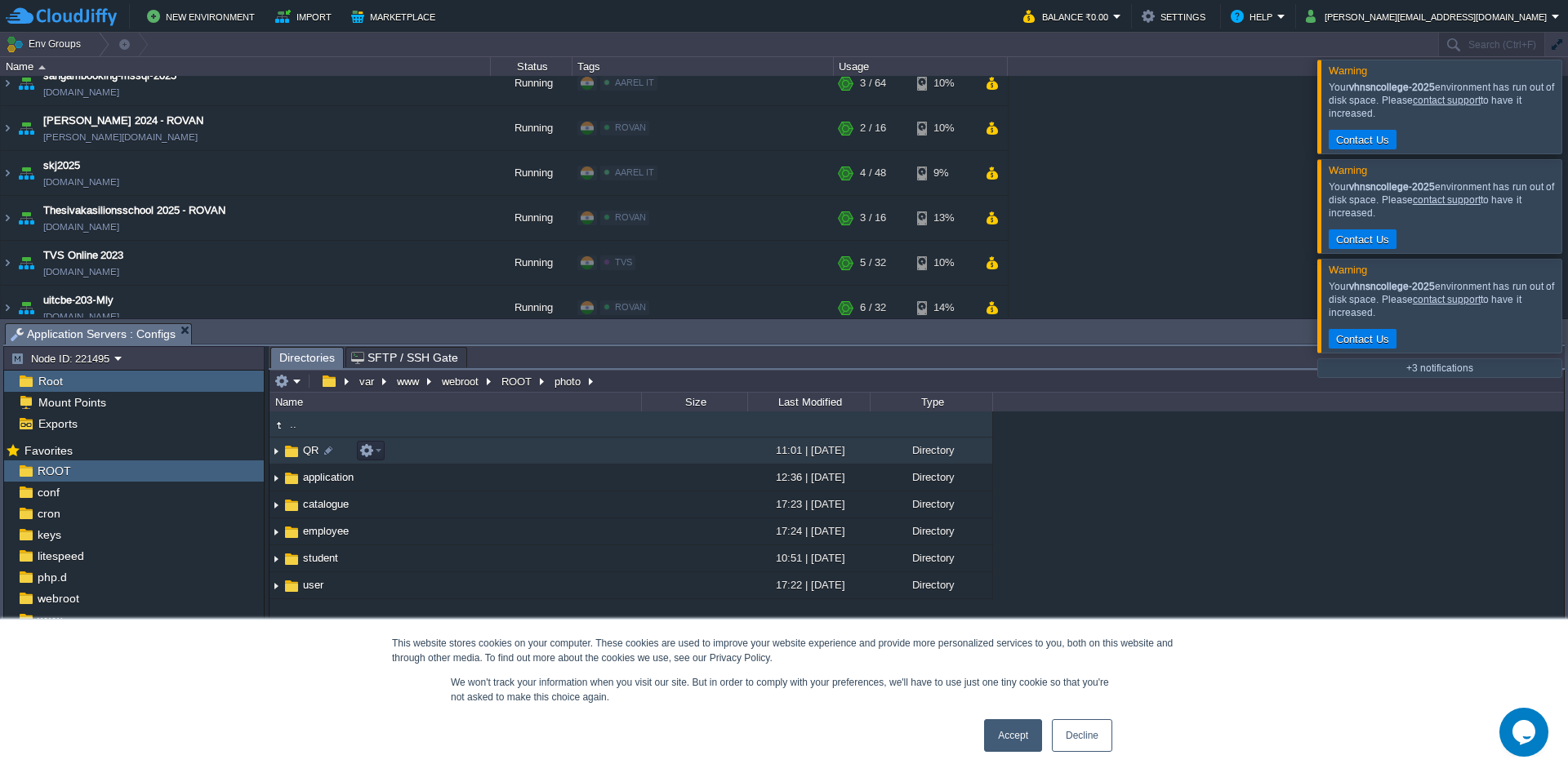
click at [437, 448] on td "QR" at bounding box center [455, 450] width 372 height 27
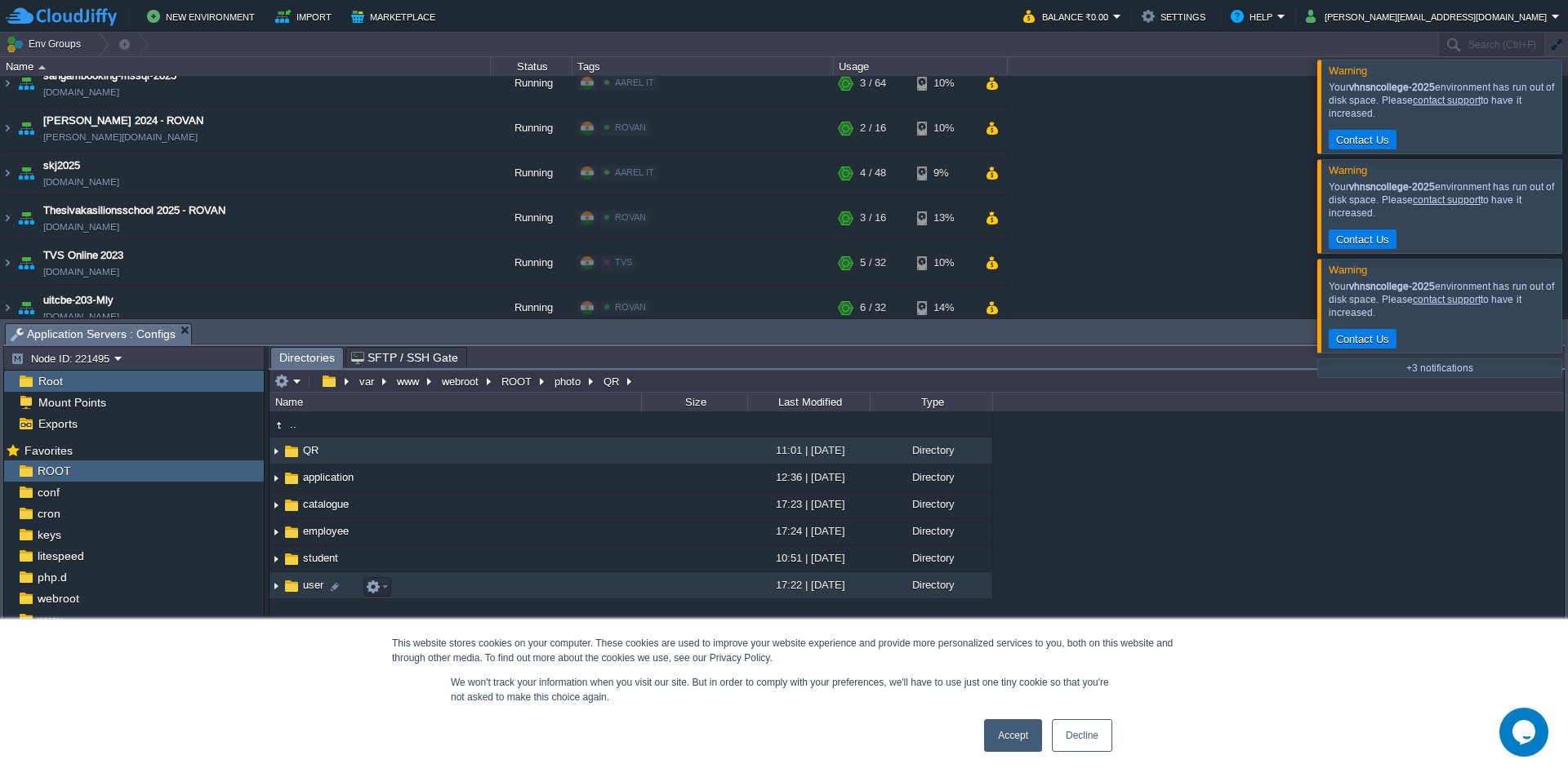
click at [359, 662] on div ".. QR 11:01 | [DATE] Directory application 12:36 | [DATE] Directory catalogue 1…" at bounding box center [916, 577] width 1294 height 331
click at [292, 381] on em at bounding box center [287, 381] width 27 height 15
click at [781, 692] on div ".. QR 11:01 | [DATE] Directory application 12:36 | [DATE] Directory catalogue 1…" at bounding box center [916, 577] width 1294 height 331
click at [565, 383] on button "photo" at bounding box center [568, 381] width 33 height 15
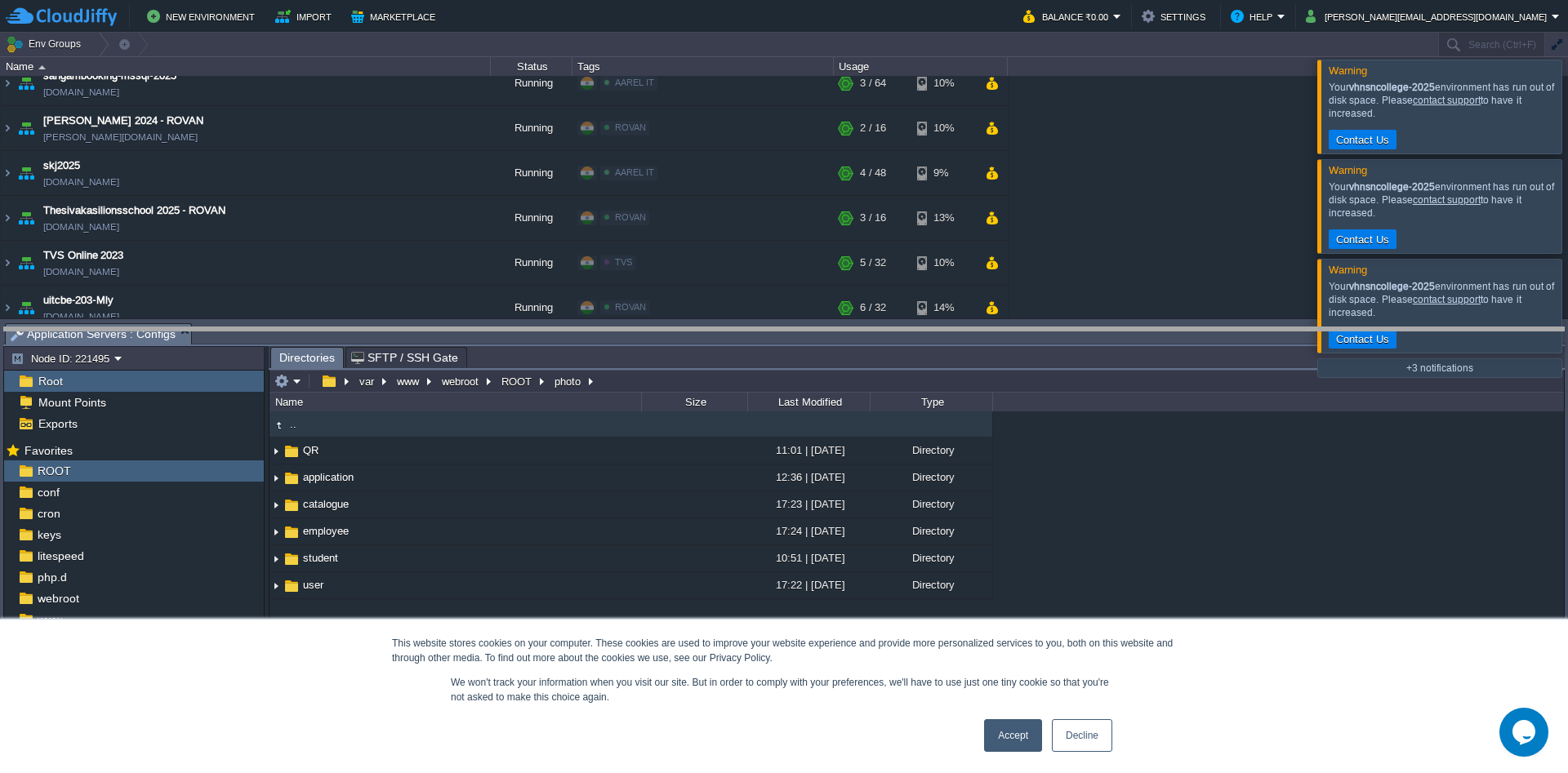
drag, startPoint x: 377, startPoint y: 339, endPoint x: 368, endPoint y: 512, distance: 173.2
click at [385, 525] on body "New Environment Import Marketplace Bonus ₹0.00 Upgrade Account Balance ₹0.00 Se…" at bounding box center [784, 386] width 1568 height 773
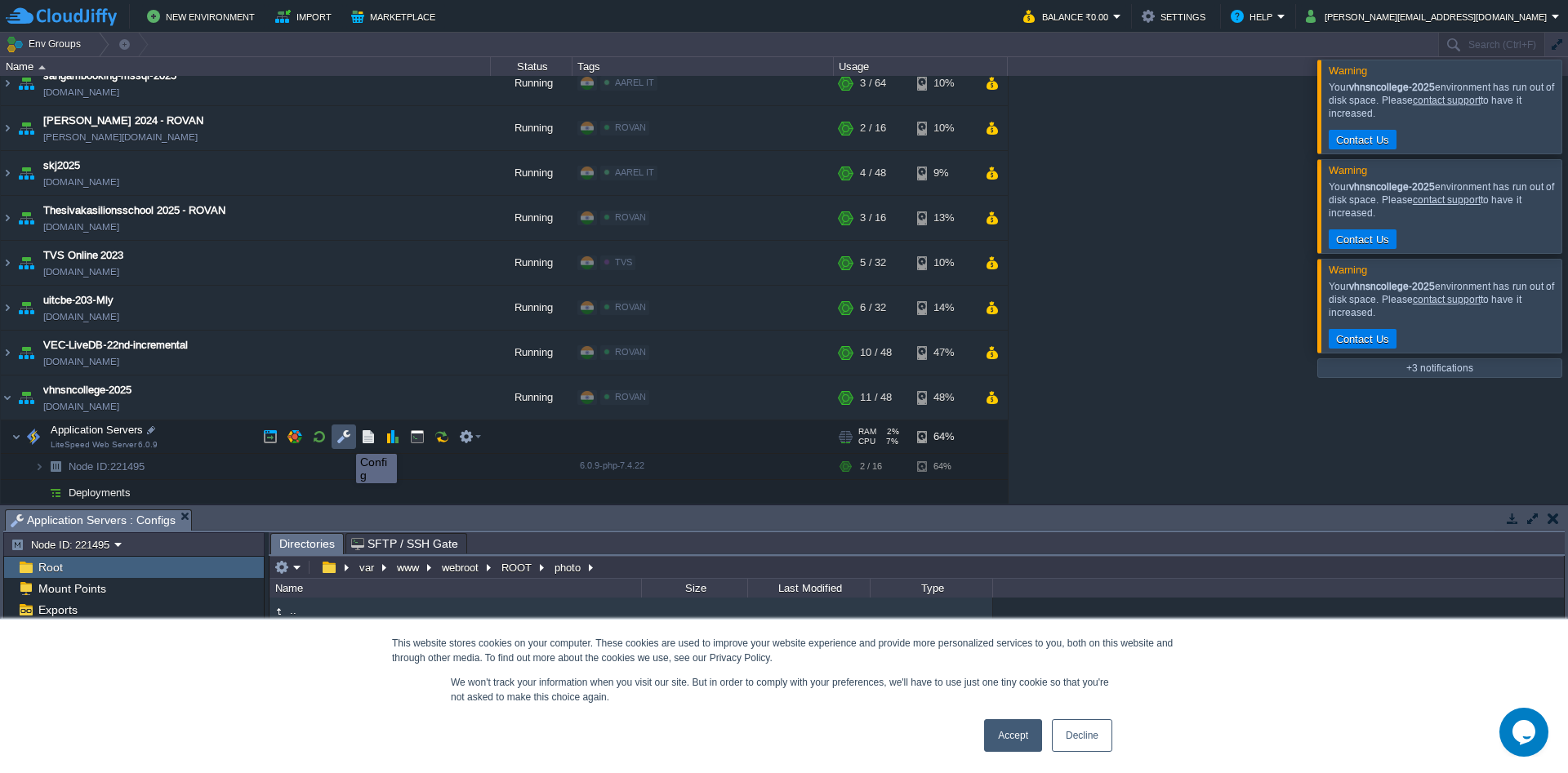
click at [340, 436] on button "button" at bounding box center [343, 437] width 15 height 15
click at [58, 567] on span "Root" at bounding box center [50, 567] width 30 height 15
click at [35, 657] on span "ROOT" at bounding box center [53, 657] width 39 height 15
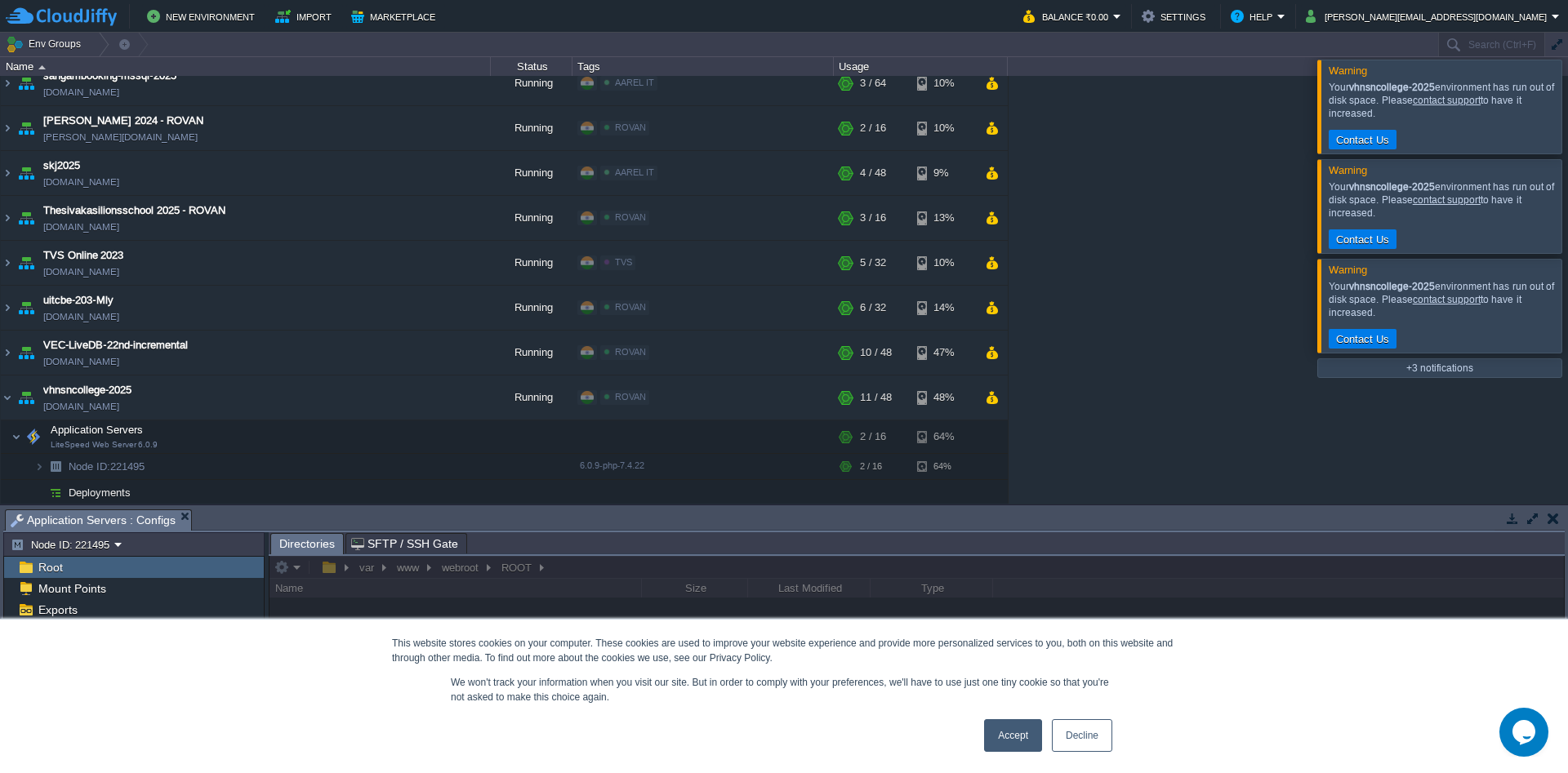
click at [35, 657] on span "ROOT" at bounding box center [53, 657] width 39 height 15
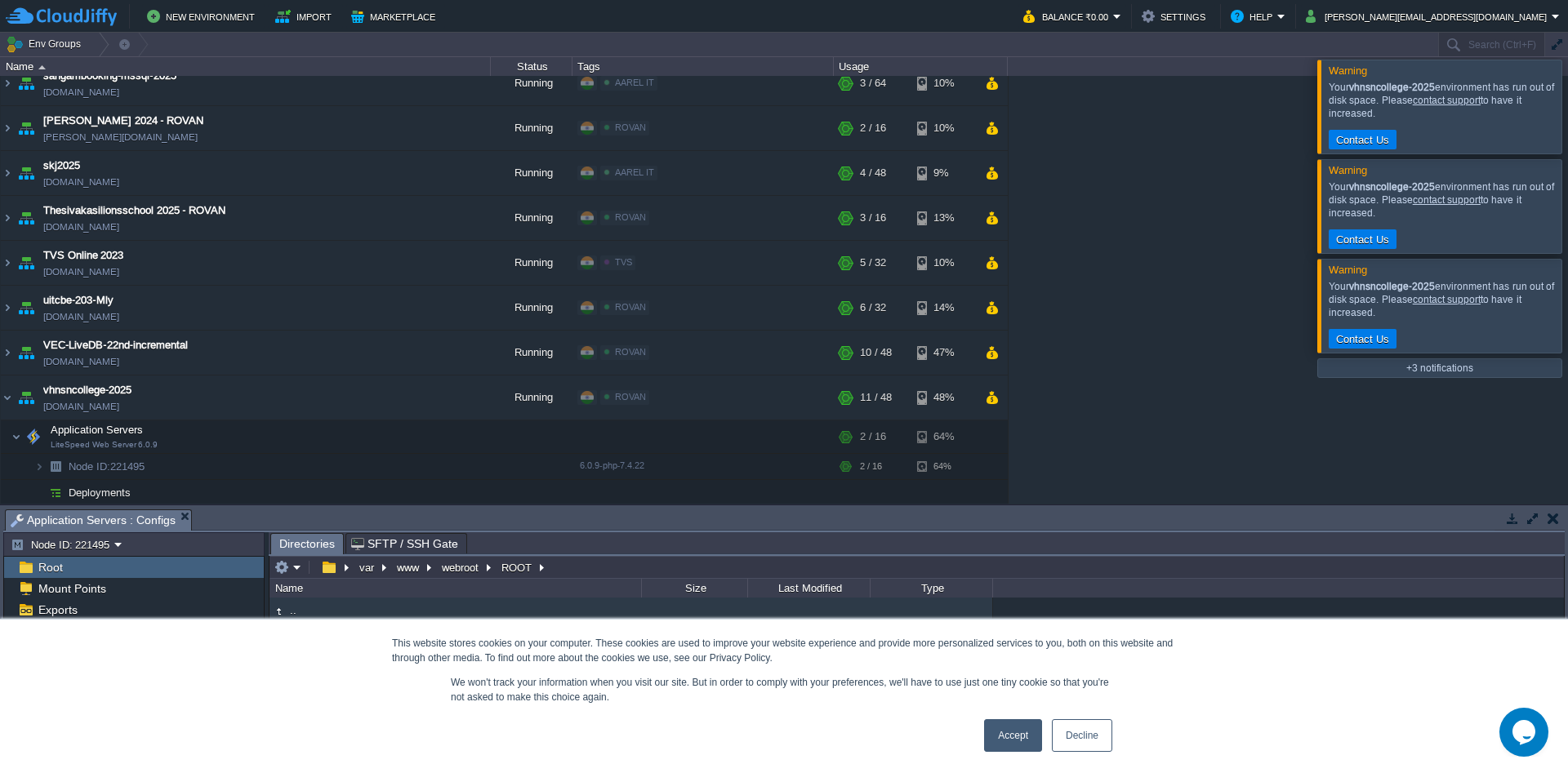
click at [411, 247] on body "New Environment Import Marketplace Bonus ₹0.00 Upgrade Account Balance ₹0.00 Se…" at bounding box center [784, 386] width 1568 height 773
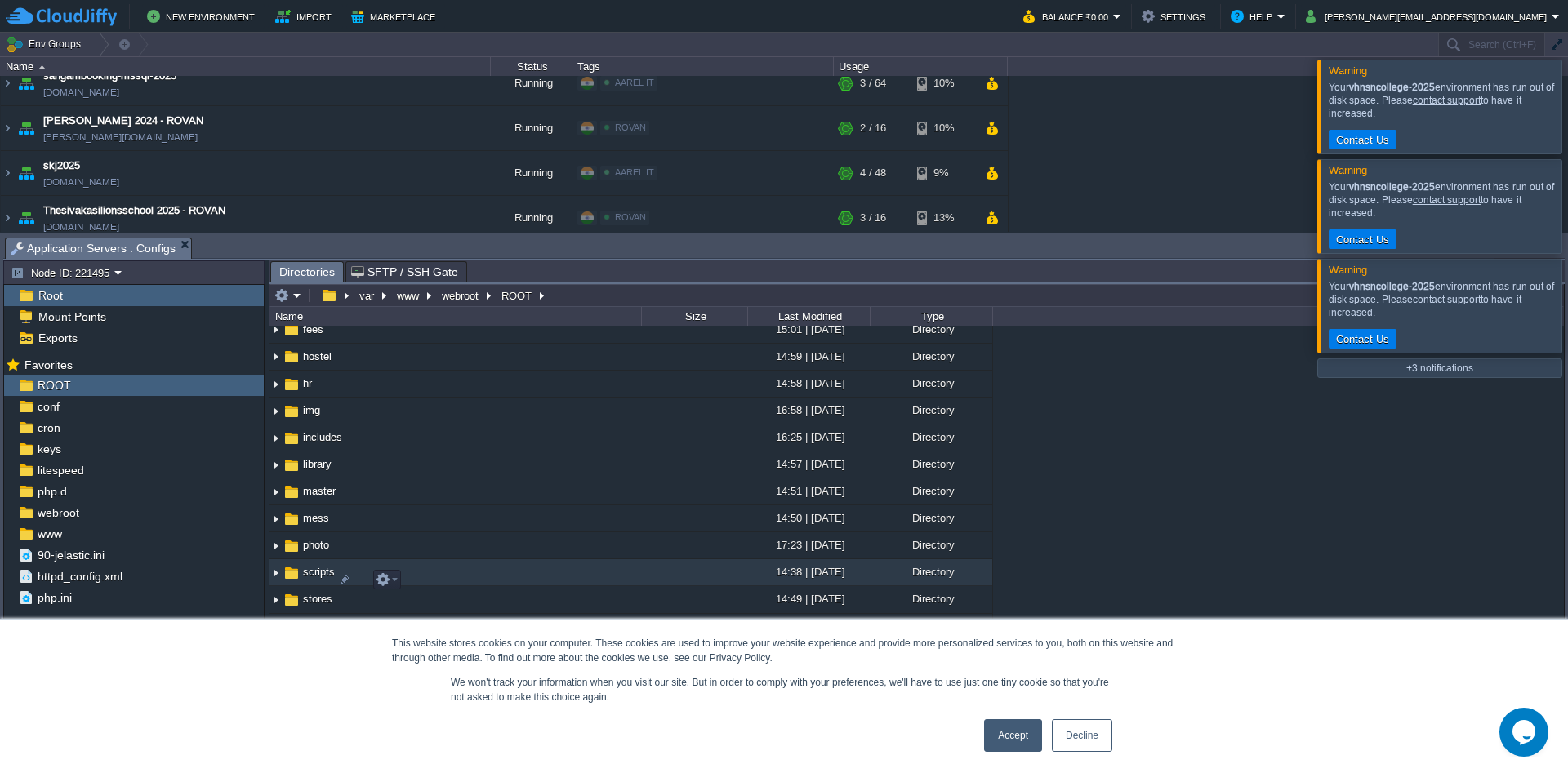
scroll to position [392, 0]
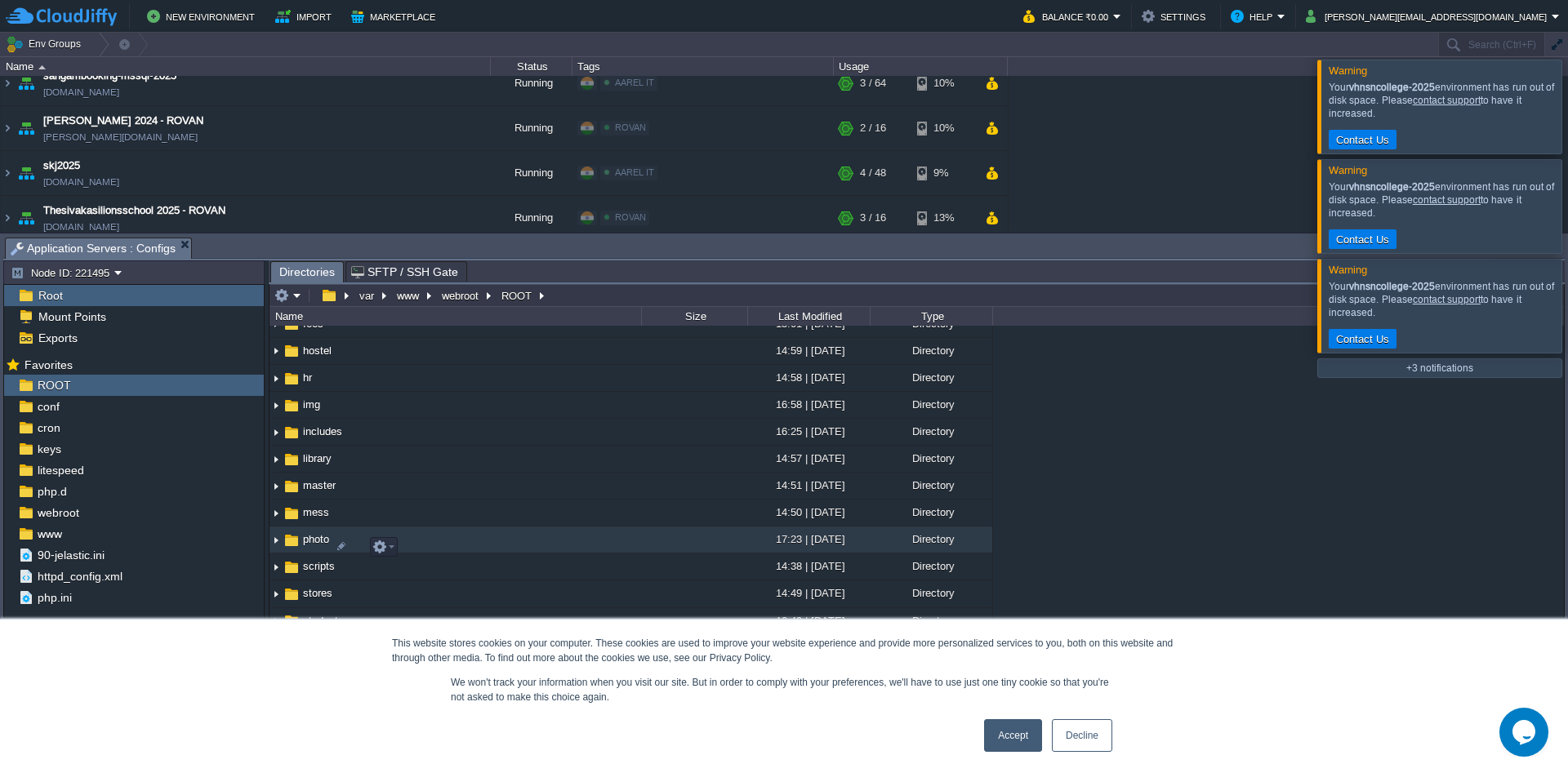
click at [492, 545] on td "photo" at bounding box center [455, 540] width 372 height 27
click at [391, 547] on em at bounding box center [384, 547] width 22 height 15
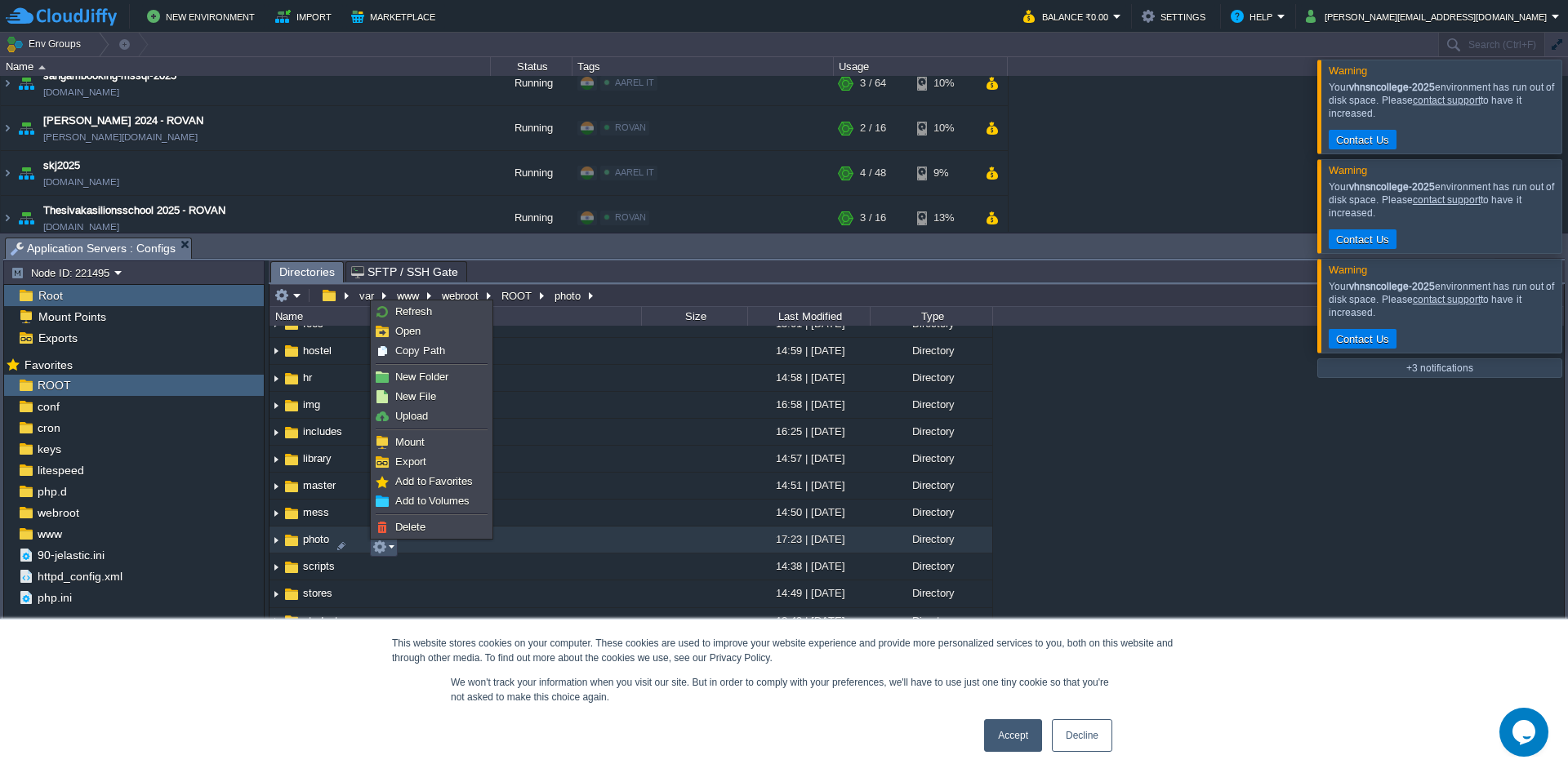
click at [33, 697] on div "Mark the most frequently used files and directories as Favorites to easily acce…" at bounding box center [134, 551] width 260 height 395
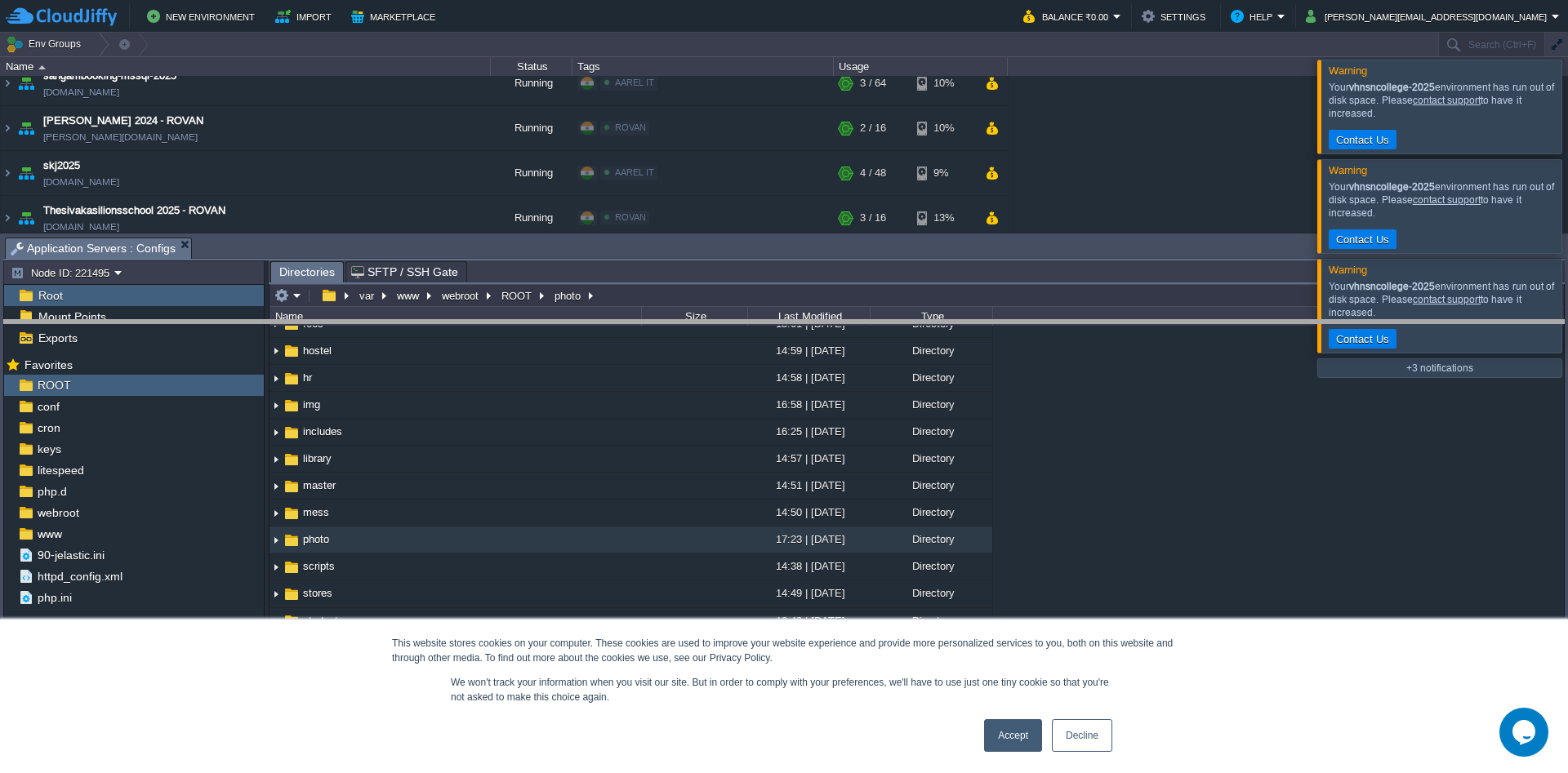
drag, startPoint x: 224, startPoint y: 256, endPoint x: 214, endPoint y: 512, distance: 256.2
click at [214, 512] on body "New Environment Import Marketplace Bonus ₹0.00 Upgrade Account Balance ₹0.00 Se…" at bounding box center [784, 386] width 1568 height 773
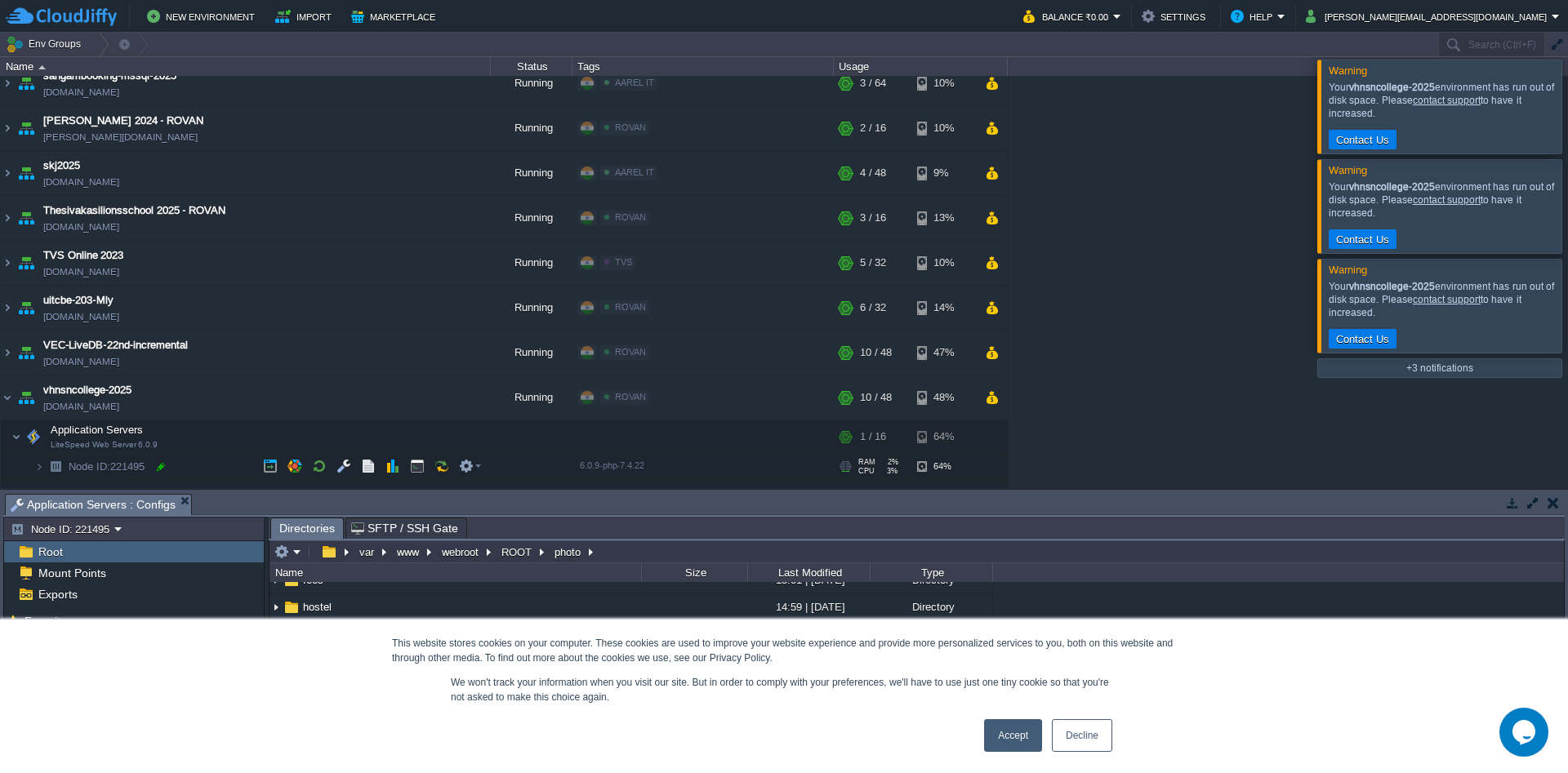
click at [159, 474] on div at bounding box center [160, 467] width 15 height 15
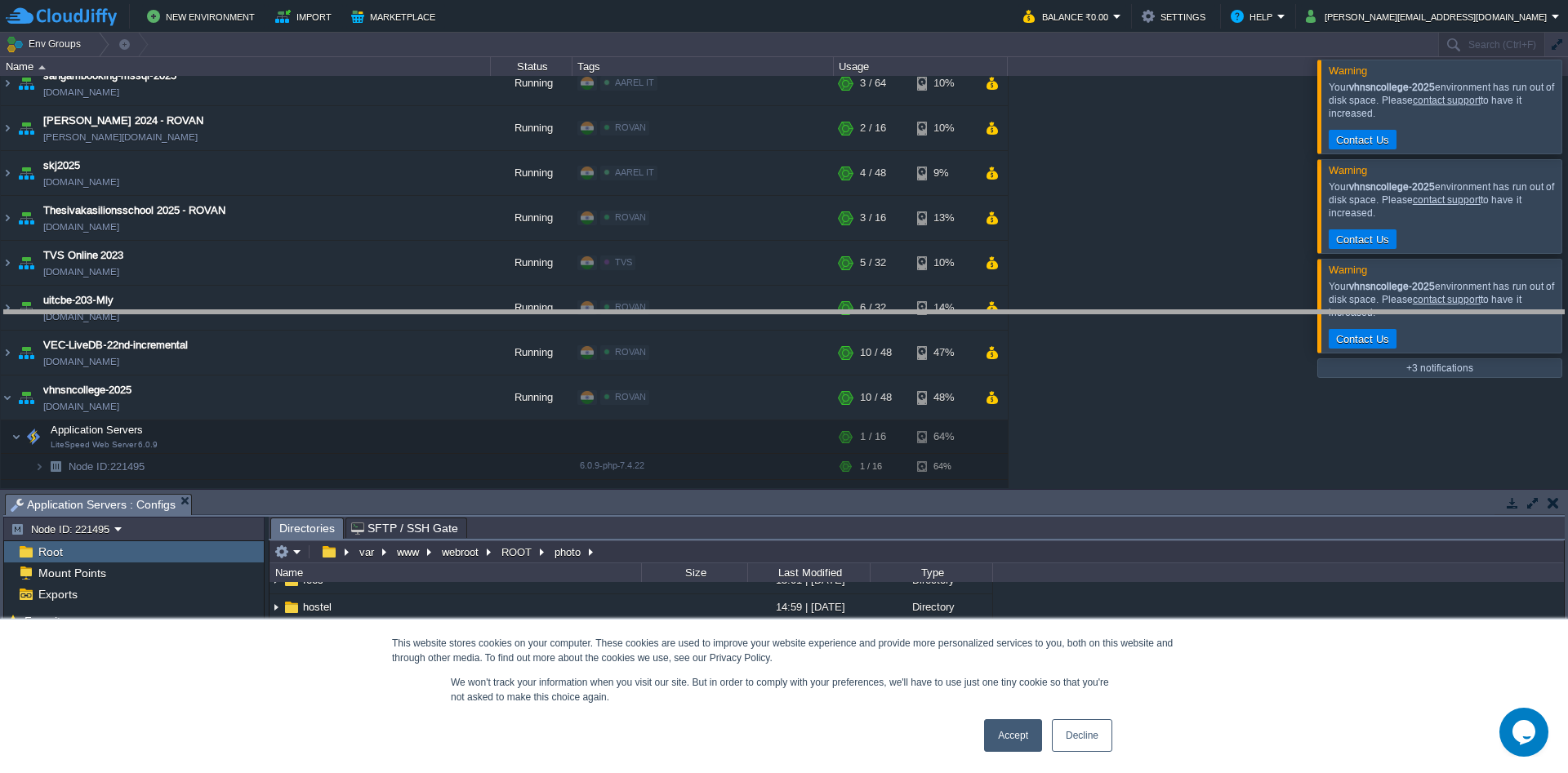
drag, startPoint x: 562, startPoint y: 511, endPoint x: 596, endPoint y: 314, distance: 199.9
click at [596, 314] on body "New Environment Import Marketplace Bonus ₹0.00 Upgrade Account Balance ₹0.00 Se…" at bounding box center [784, 386] width 1568 height 773
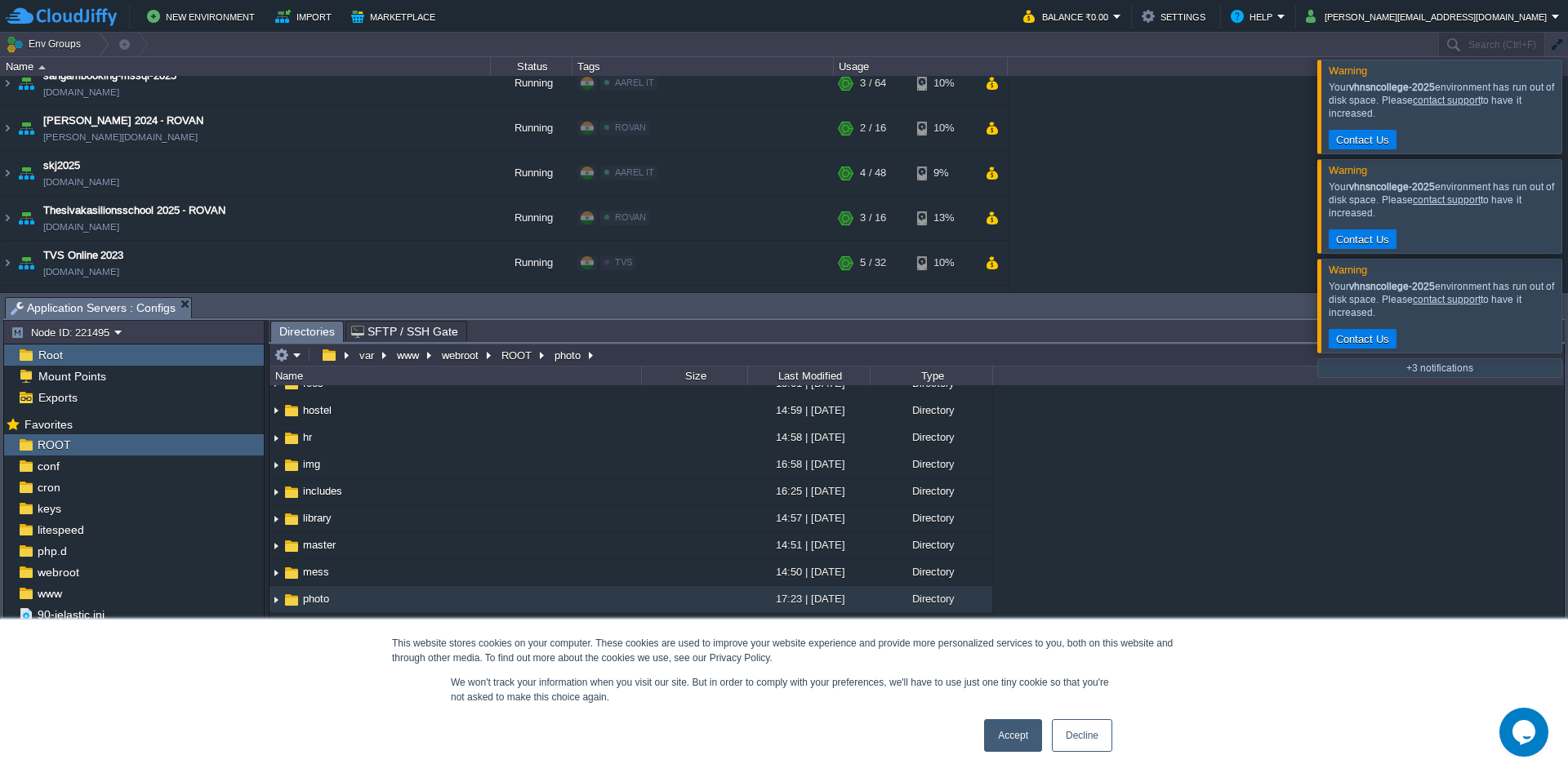
click at [1567, 116] on div at bounding box center [1587, 106] width 0 height 93
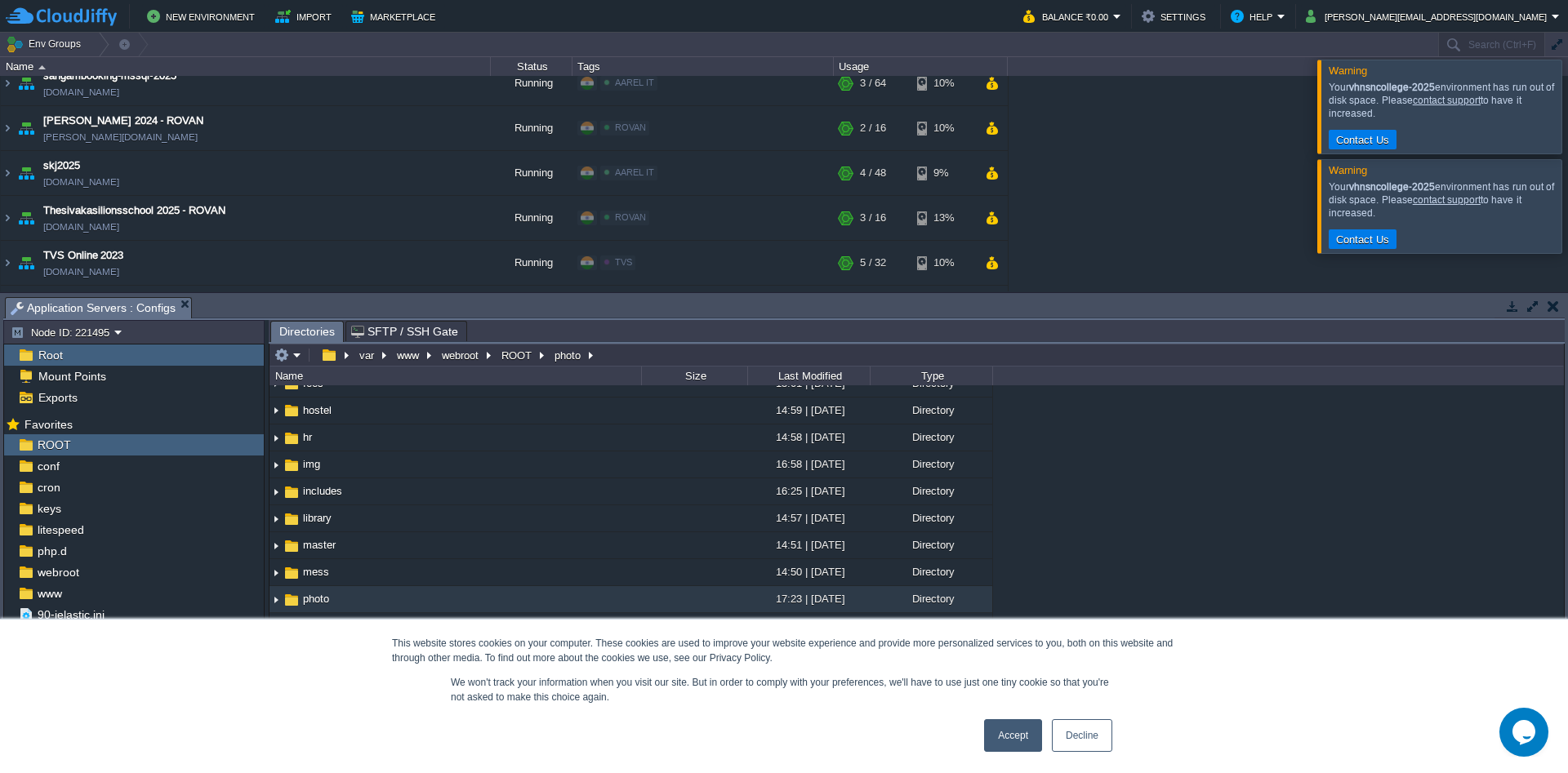
click at [1567, 116] on div at bounding box center [1587, 106] width 0 height 93
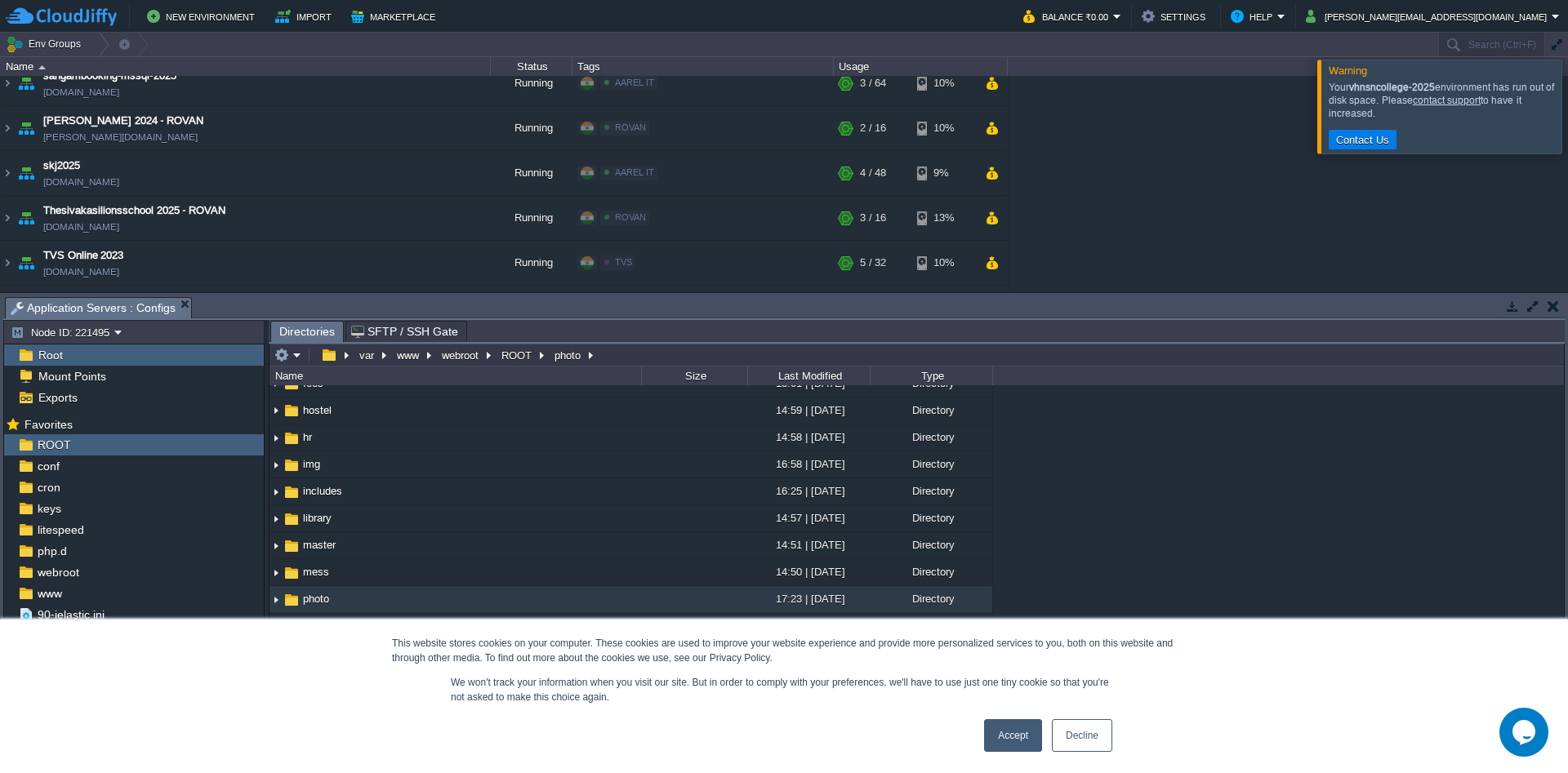
click at [1567, 116] on div at bounding box center [1587, 106] width 0 height 93
